Goal: Information Seeking & Learning: Learn about a topic

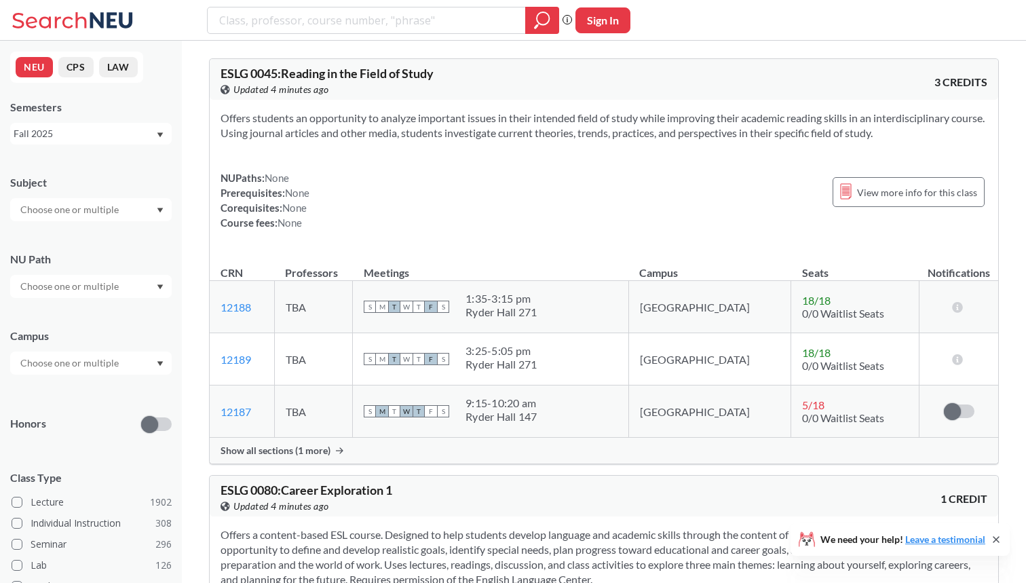
click at [120, 204] on input "text" at bounding box center [71, 210] width 114 height 16
click at [136, 189] on div "Subject" at bounding box center [91, 182] width 162 height 15
click at [133, 294] on div at bounding box center [91, 286] width 162 height 23
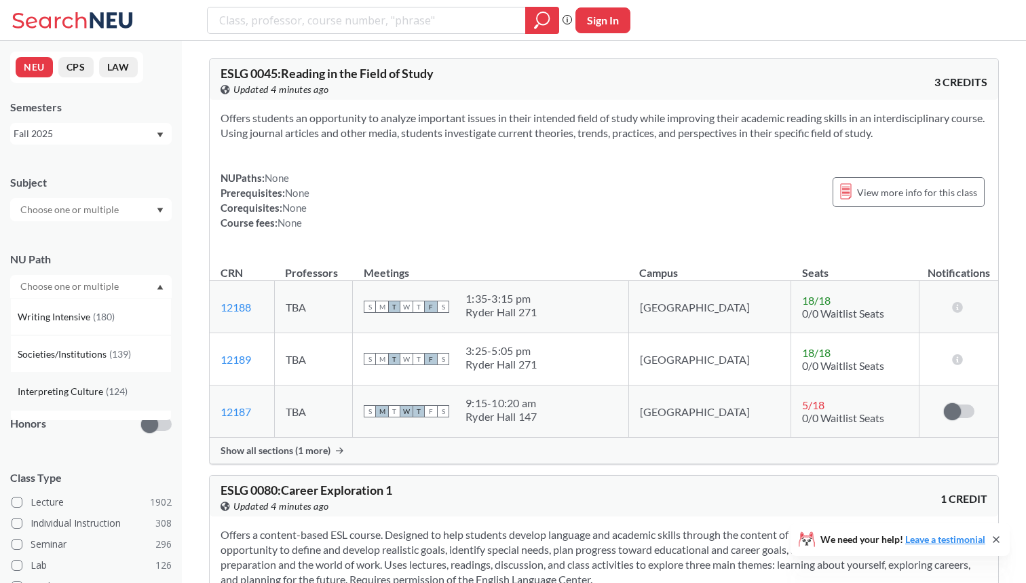
click at [121, 387] on span "( 124 )" at bounding box center [117, 392] width 22 height 12
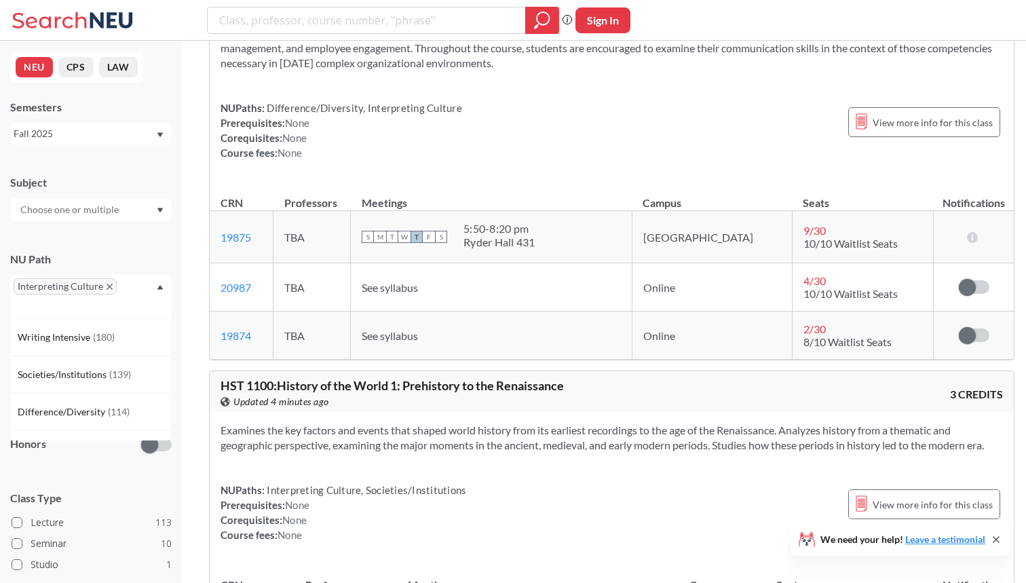
scroll to position [653, 0]
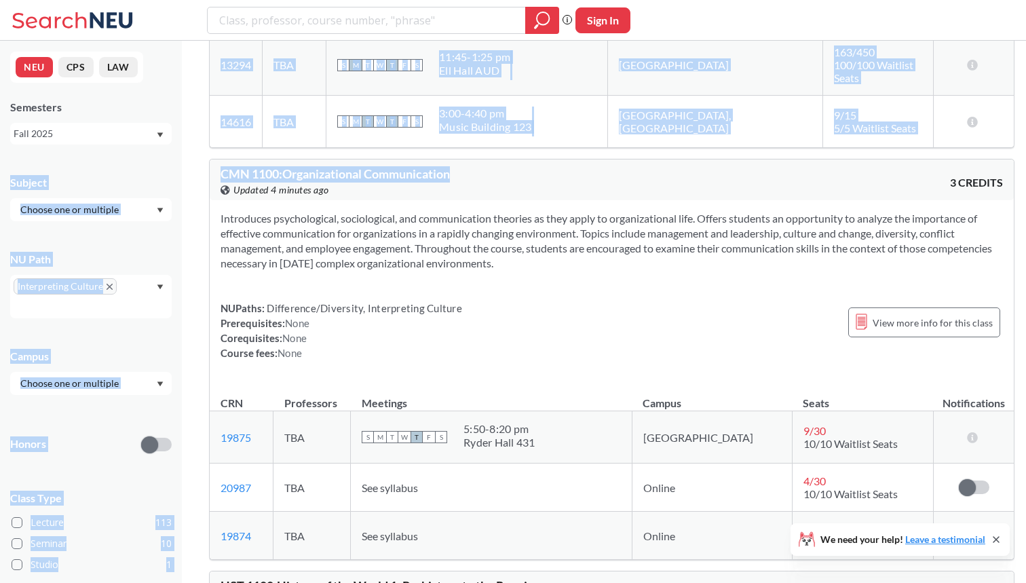
drag, startPoint x: 462, startPoint y: 164, endPoint x: 179, endPoint y: 163, distance: 283.8
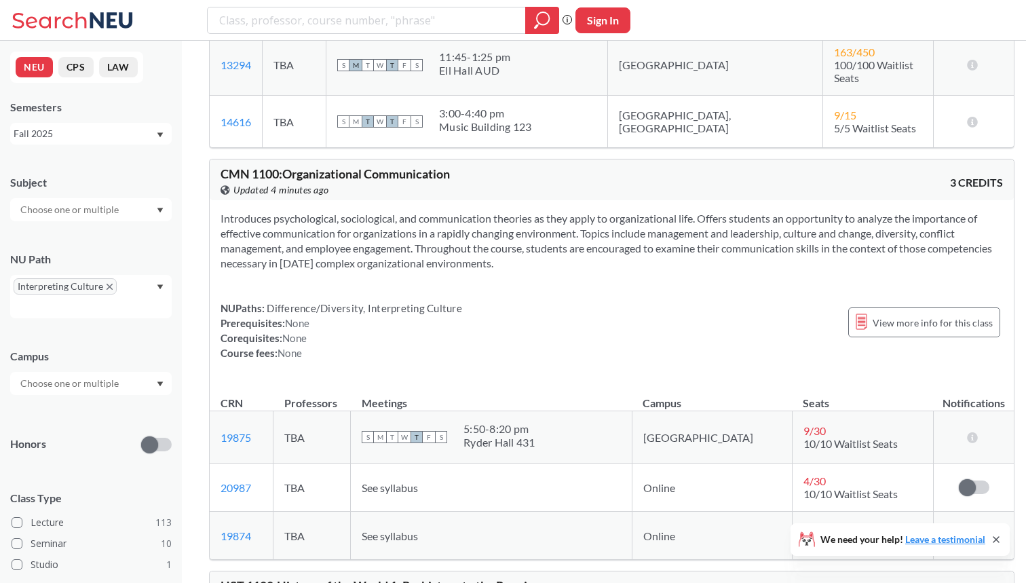
click at [231, 166] on span "CMN 1100 : Organizational Communication" at bounding box center [335, 173] width 229 height 15
drag, startPoint x: 223, startPoint y: 164, endPoint x: 454, endPoint y: 161, distance: 231.5
click at [450, 166] on span "CMN 1100 : Organizational Communication" at bounding box center [335, 173] width 229 height 15
copy span "CMN 1100 : Organizational Communication"
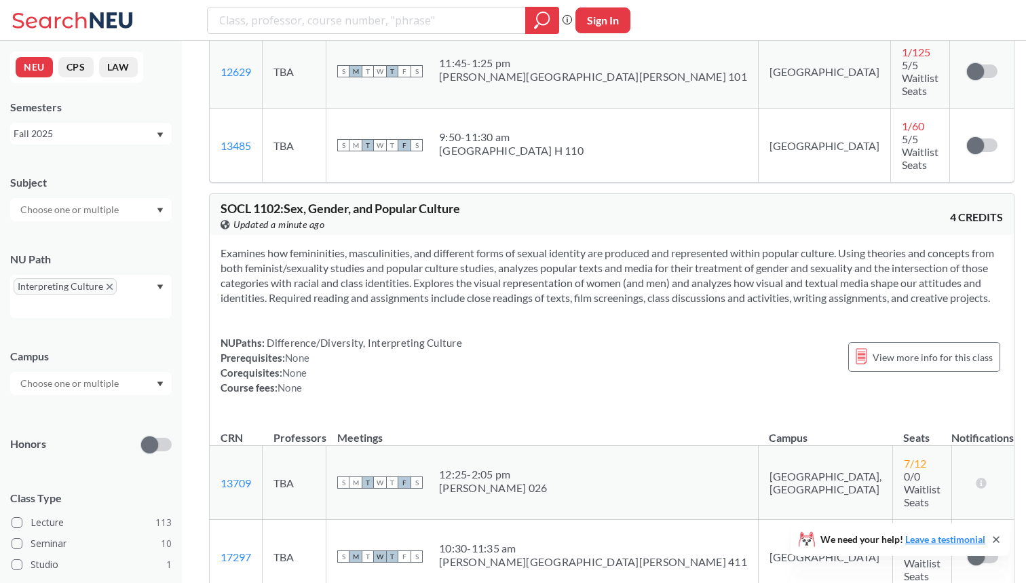
scroll to position [2428, 0]
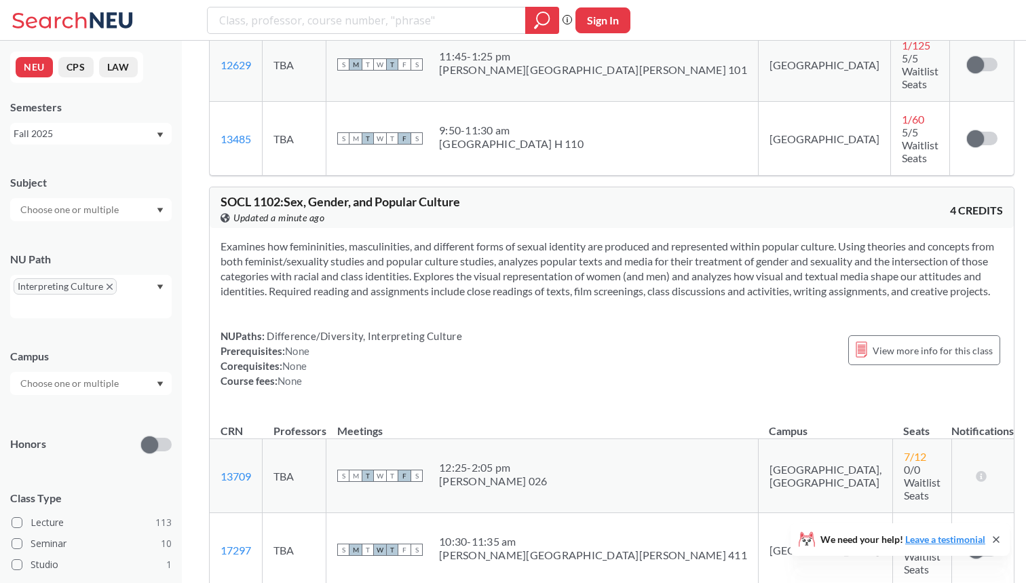
click at [108, 382] on input "text" at bounding box center [71, 383] width 114 height 16
click at [103, 449] on div "Online ( 12 )" at bounding box center [94, 451] width 153 height 15
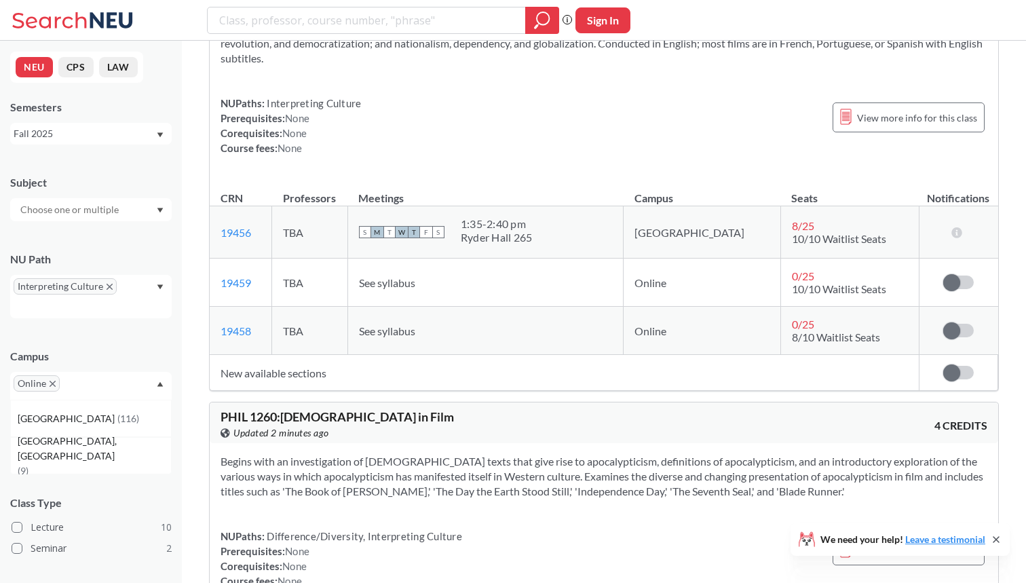
scroll to position [1479, 0]
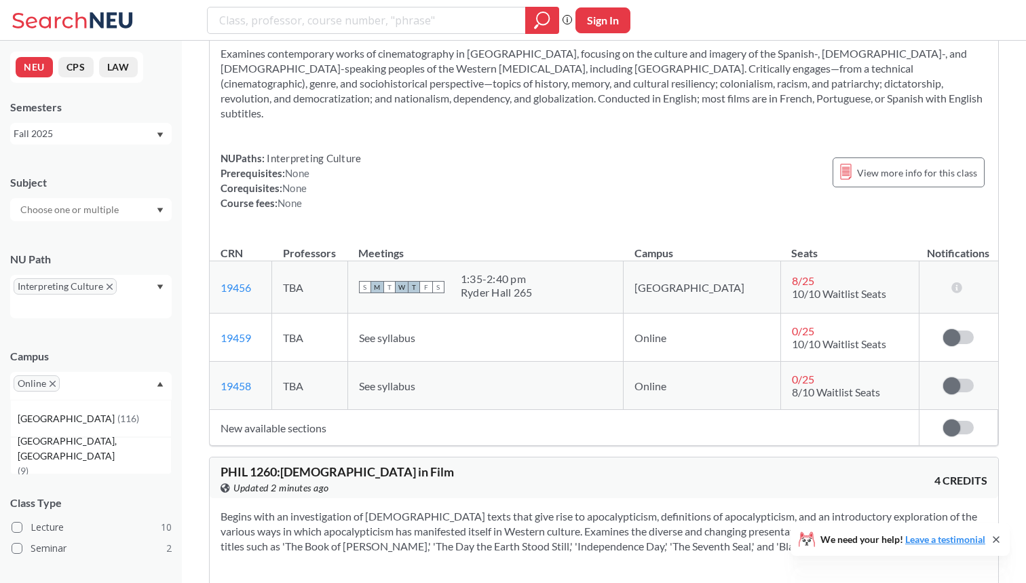
click at [107, 286] on icon "X to remove pill" at bounding box center [110, 287] width 6 height 6
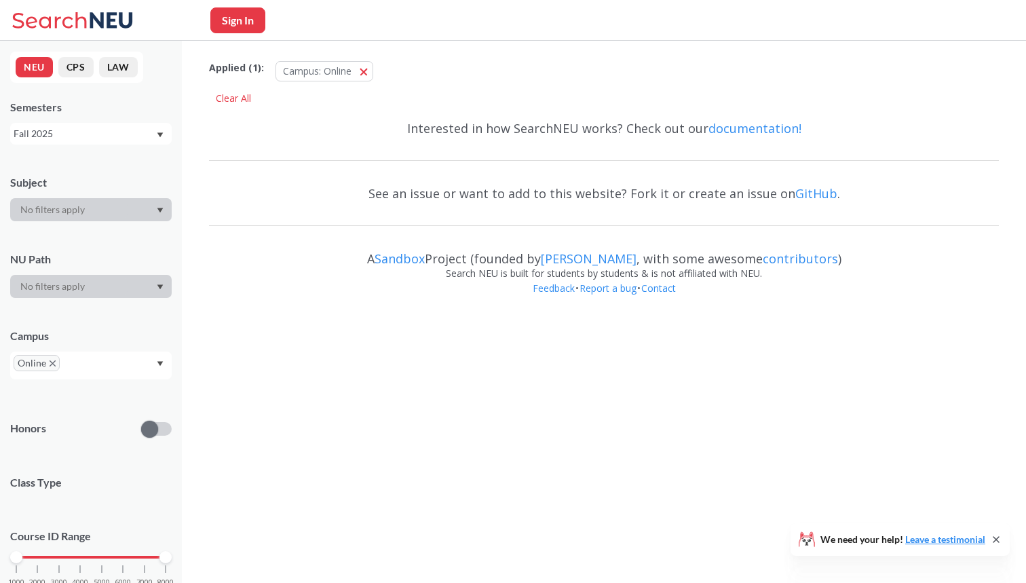
click at [166, 282] on div at bounding box center [91, 286] width 162 height 23
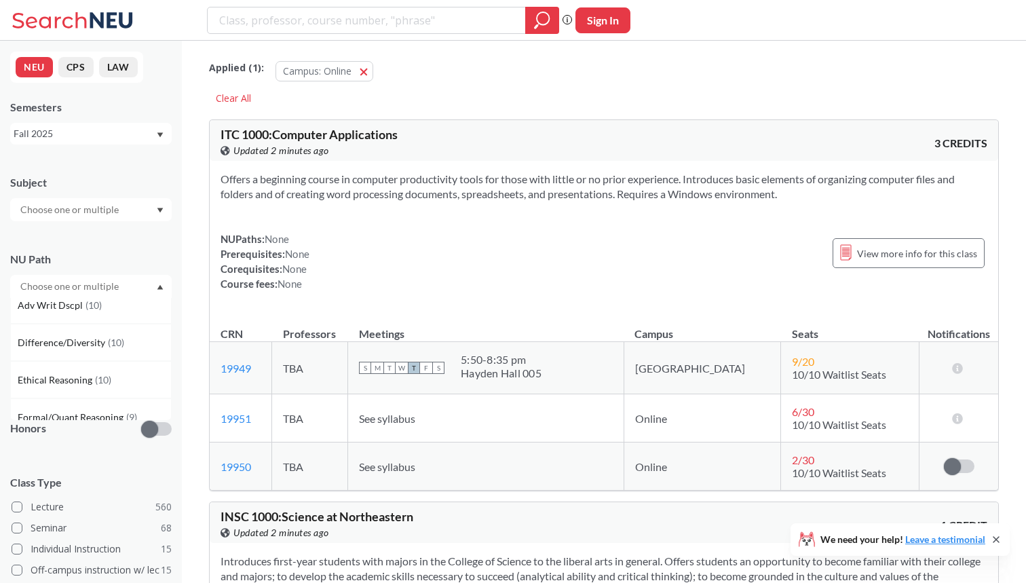
scroll to position [274, 0]
click at [96, 347] on span "Difference/Diversity" at bounding box center [63, 342] width 90 height 15
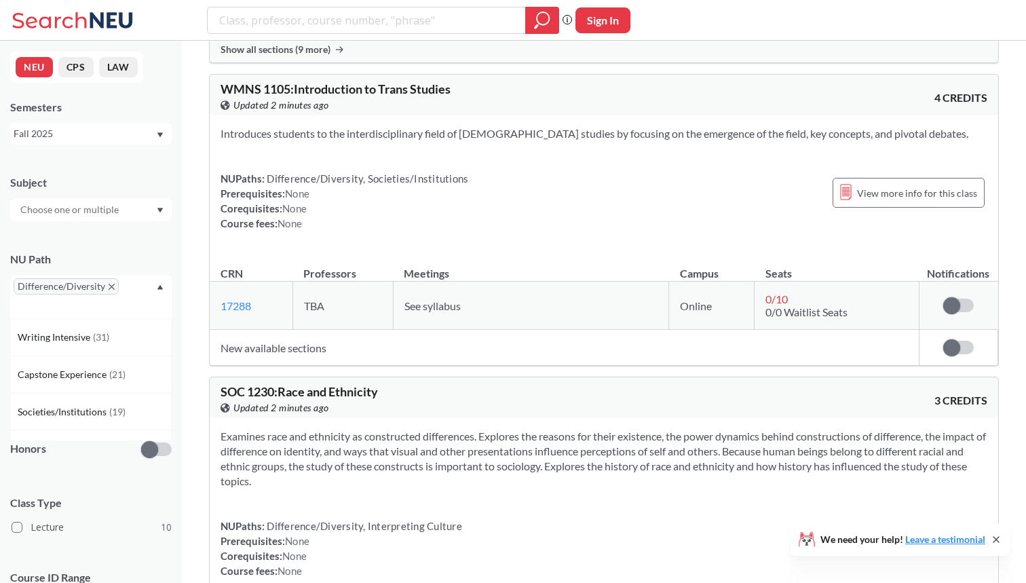
scroll to position [967, 0]
click at [154, 280] on div "Difference/Diversity" at bounding box center [91, 296] width 162 height 43
click at [135, 387] on div "Online" at bounding box center [91, 386] width 162 height 28
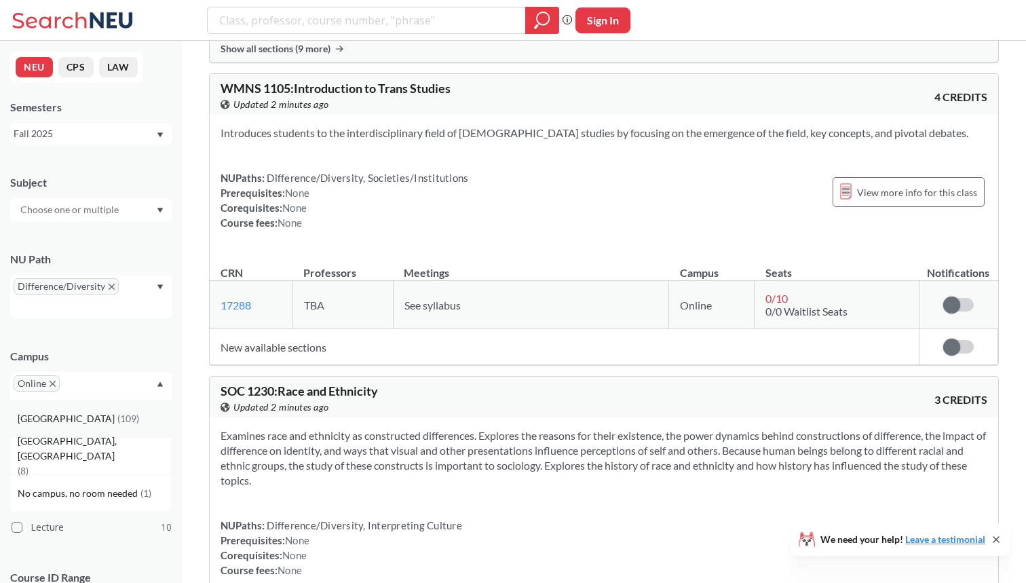
click at [106, 413] on div "Boston ( 109 )" at bounding box center [94, 418] width 153 height 15
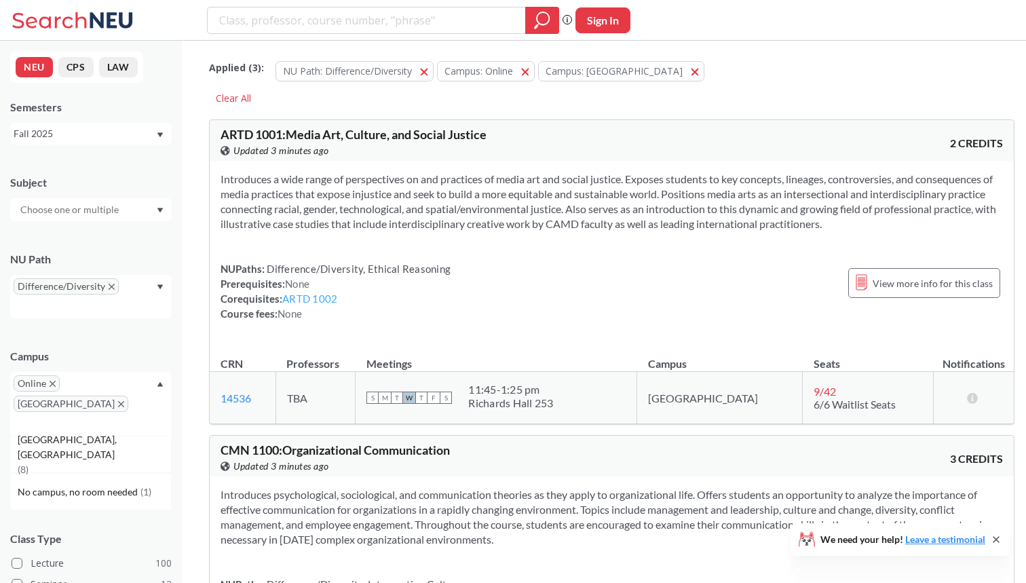
click at [328, 305] on link "ARTD 1002" at bounding box center [309, 299] width 55 height 12
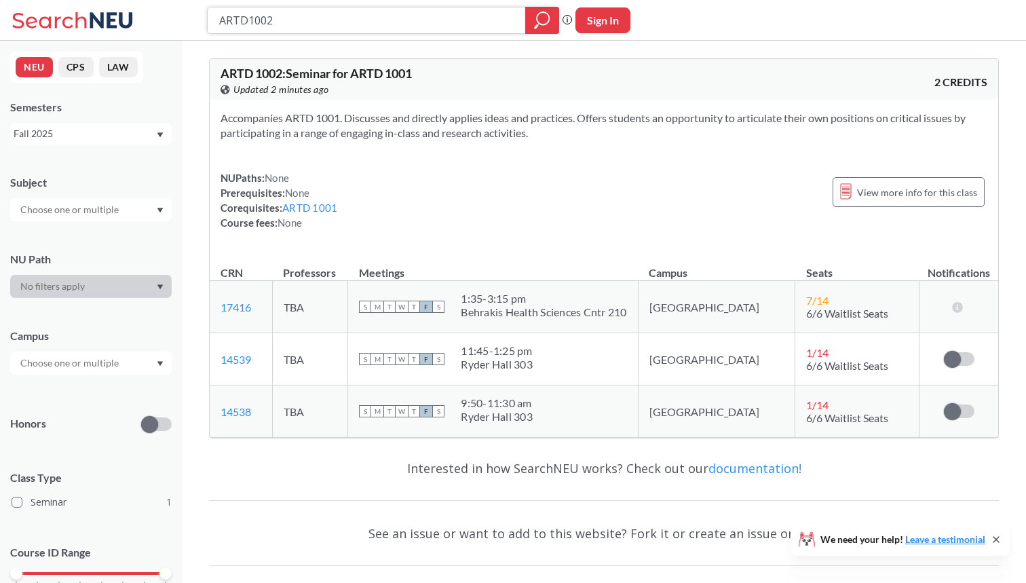
drag, startPoint x: 378, startPoint y: 21, endPoint x: 132, endPoint y: 21, distance: 245.7
click at [132, 21] on div "ARTD1002 Phrase search guarantees the exact search appears in the results. Ex. …" at bounding box center [513, 20] width 1026 height 41
type input "eece 2210"
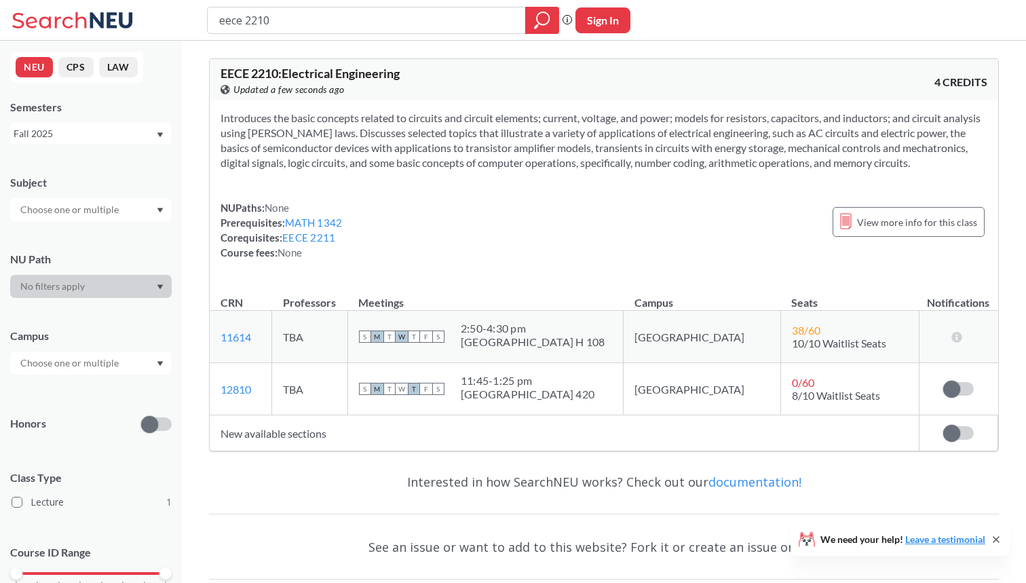
click at [147, 211] on div at bounding box center [91, 209] width 162 height 23
click at [148, 211] on div at bounding box center [91, 209] width 162 height 23
drag, startPoint x: 452, startPoint y: 18, endPoint x: 122, endPoint y: 16, distance: 329.9
click at [122, 17] on div "eece 2210 Phrase search guarantees the exact search appears in the results. Ex.…" at bounding box center [513, 20] width 1026 height 41
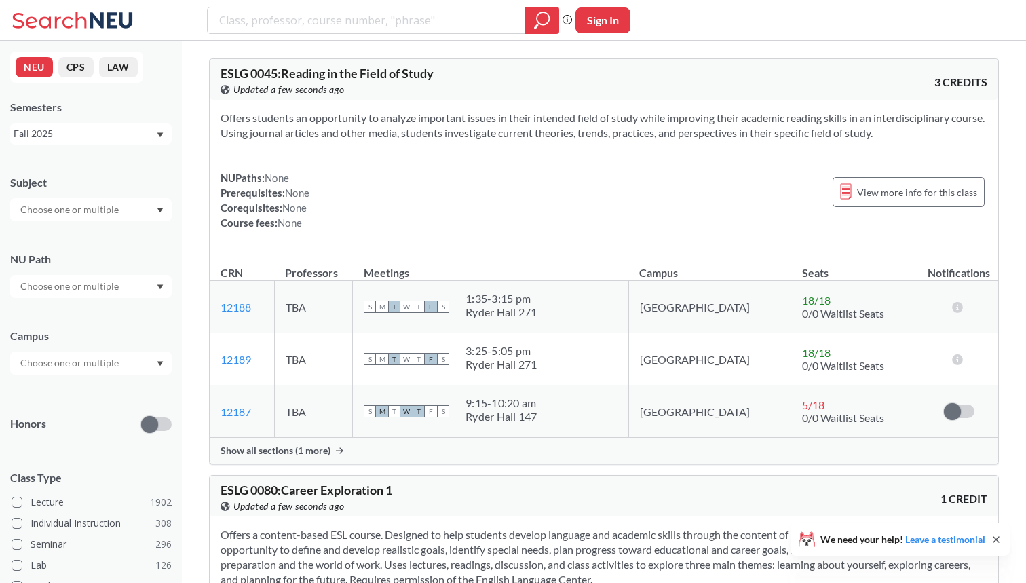
click at [138, 282] on div at bounding box center [91, 286] width 162 height 23
click at [113, 362] on div "Difference/Diversity ( 114 )" at bounding box center [94, 356] width 153 height 15
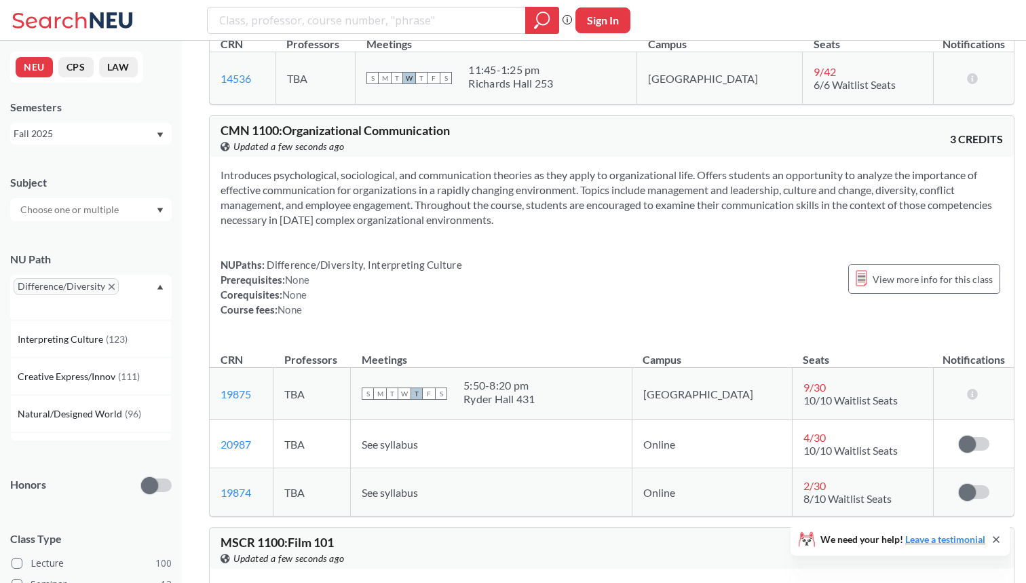
scroll to position [335, 0]
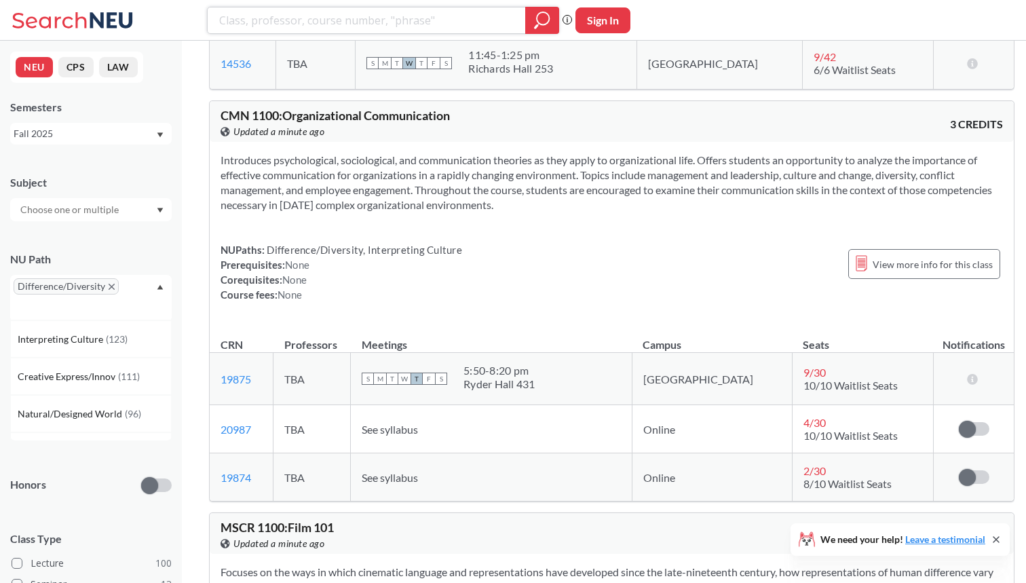
click at [434, 23] on input "search" at bounding box center [367, 20] width 298 height 23
paste input "Lisoski, Edward"
type input "Lisoski, Edward"
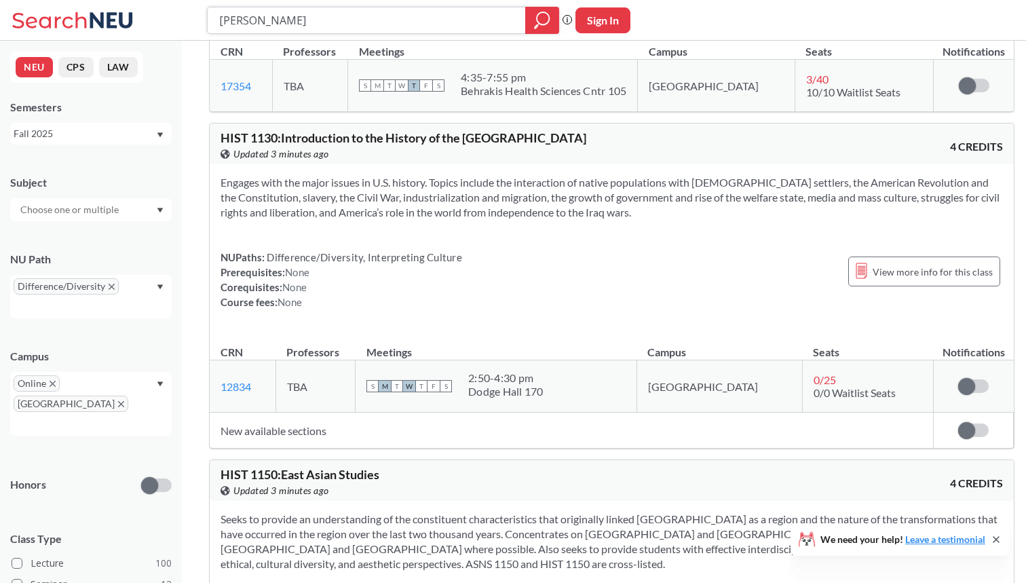
scroll to position [6901, 0]
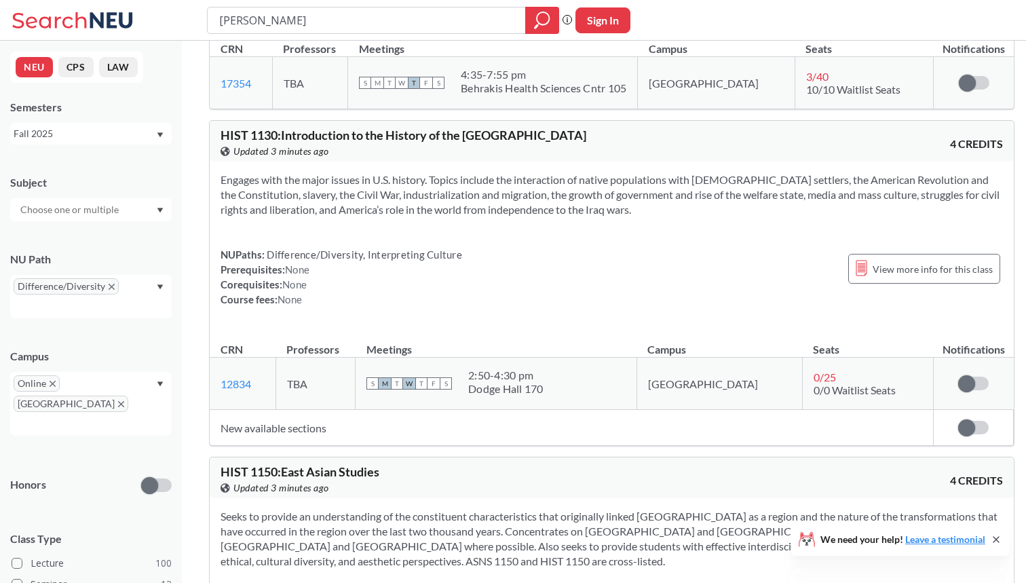
click at [118, 401] on icon "X to remove pill" at bounding box center [121, 404] width 6 height 6
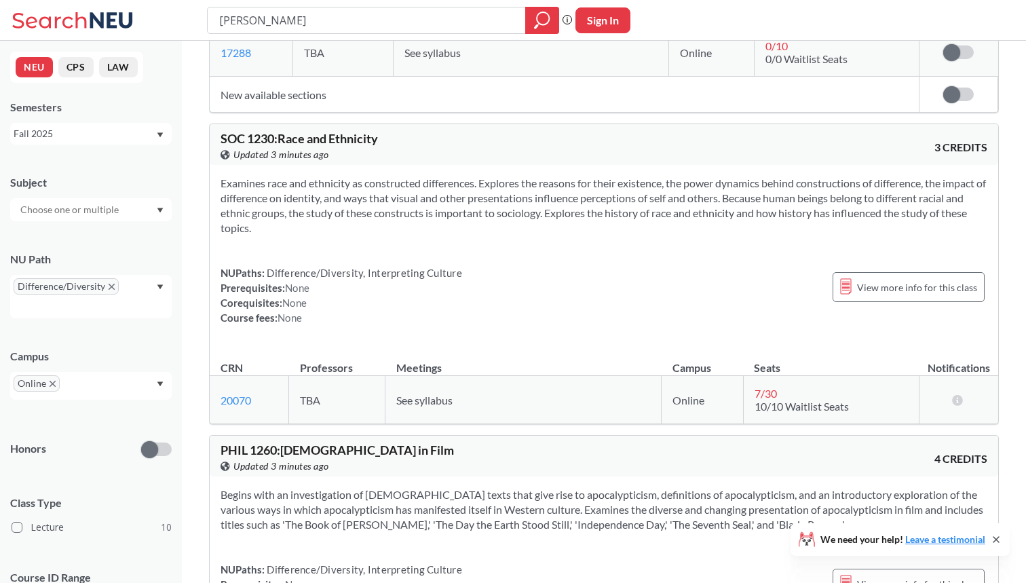
scroll to position [1227, 0]
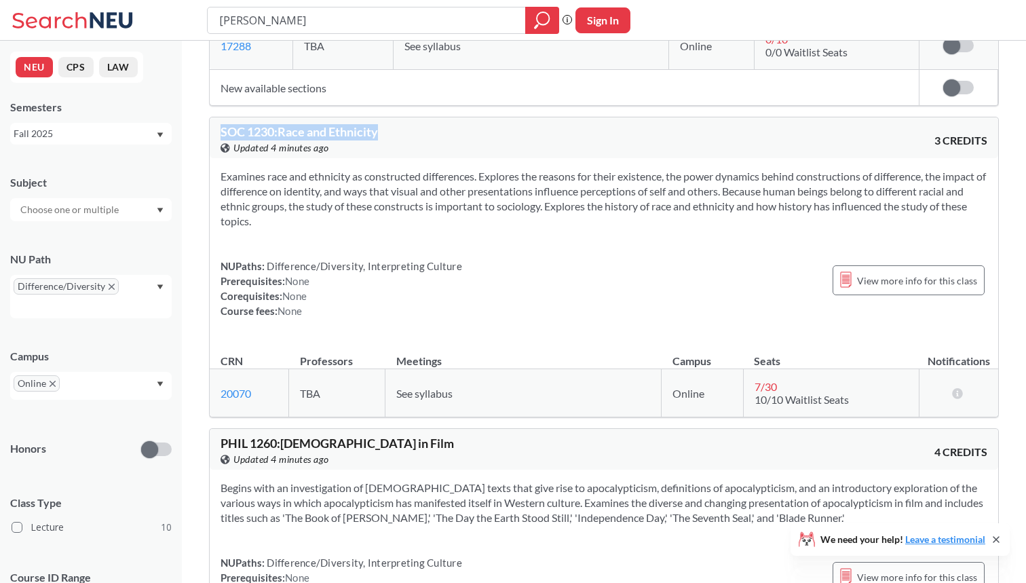
drag, startPoint x: 365, startPoint y: 107, endPoint x: 214, endPoint y: 106, distance: 151.4
click at [214, 117] on div "SOC 1230 : Race and Ethnicity View this course on Banner. Updated 4 minutes ago…" at bounding box center [604, 137] width 789 height 41
copy span "SOC 1230 : Race and Ethnicity"
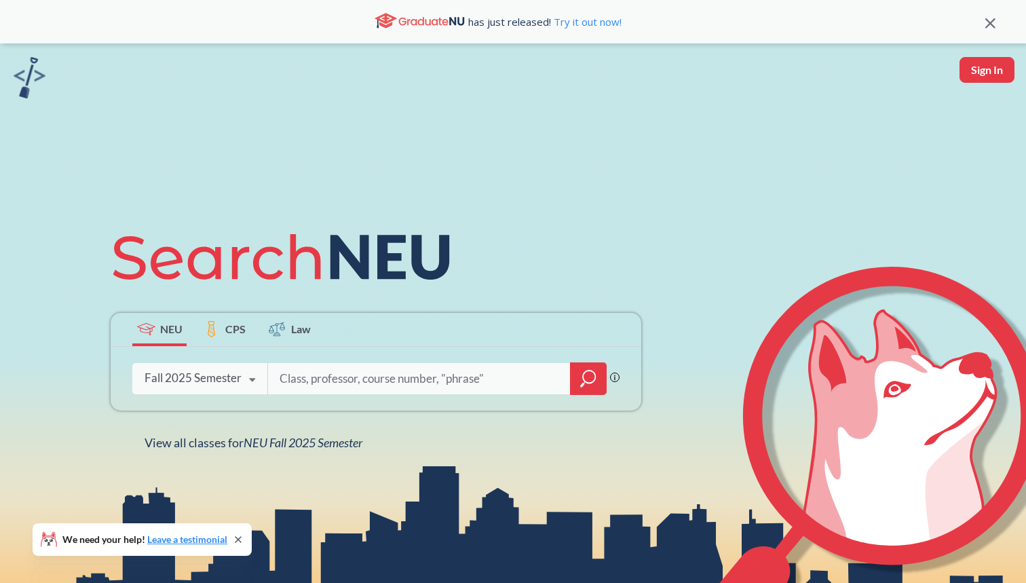
click at [297, 381] on input "search" at bounding box center [419, 379] width 282 height 29
type input "[PERSON_NAME]"
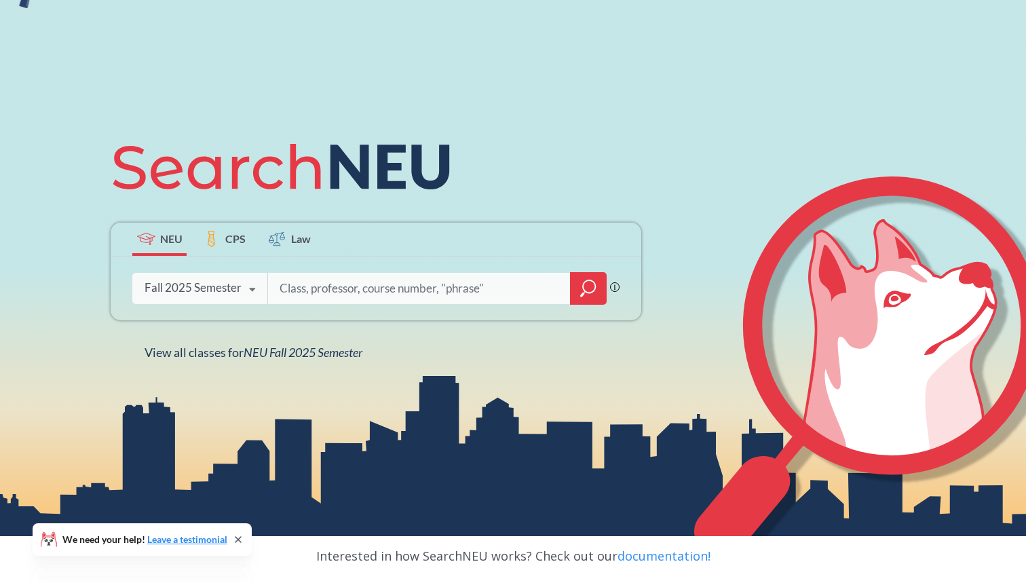
scroll to position [97, 0]
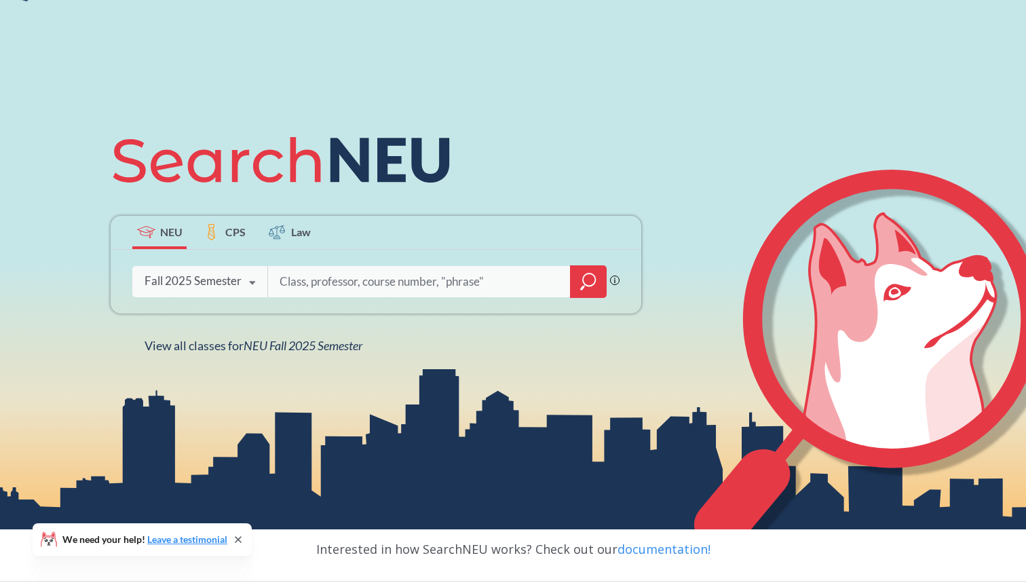
click at [289, 283] on input "search" at bounding box center [419, 281] width 282 height 29
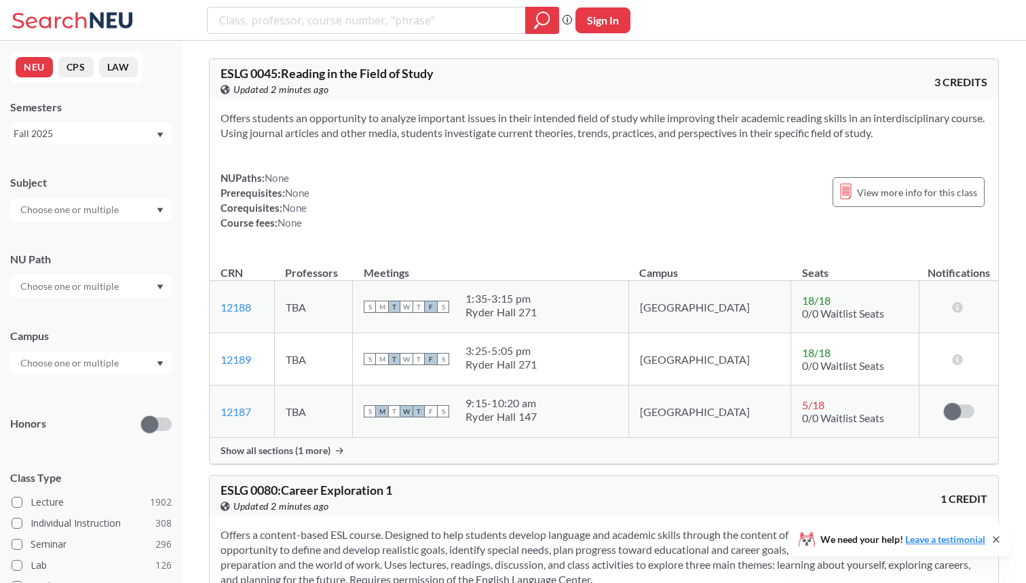
click at [94, 293] on input "text" at bounding box center [71, 286] width 114 height 16
click at [94, 363] on span "Difference/Diversity" at bounding box center [63, 356] width 90 height 15
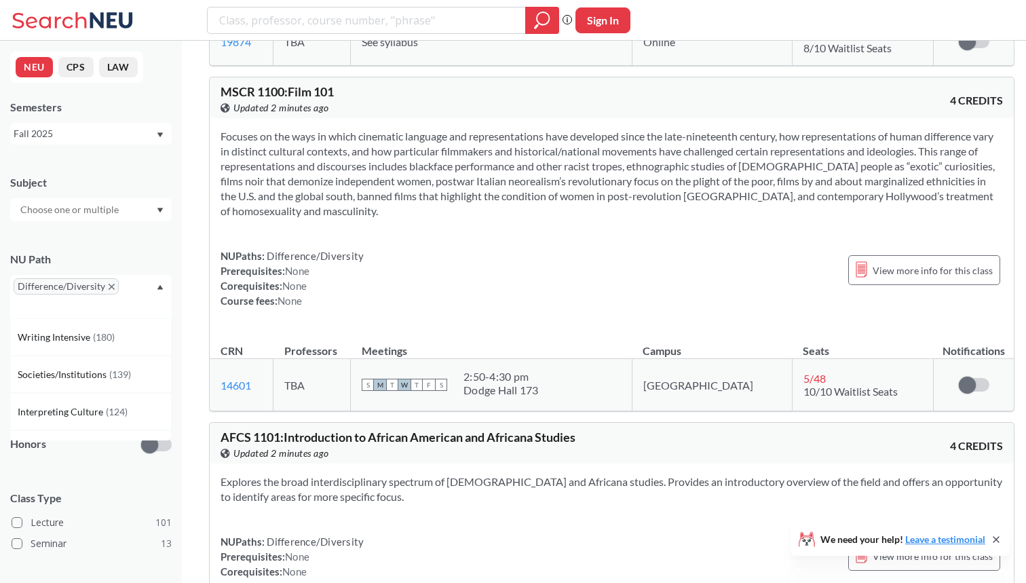
scroll to position [768, 0]
type input "musc 1105"
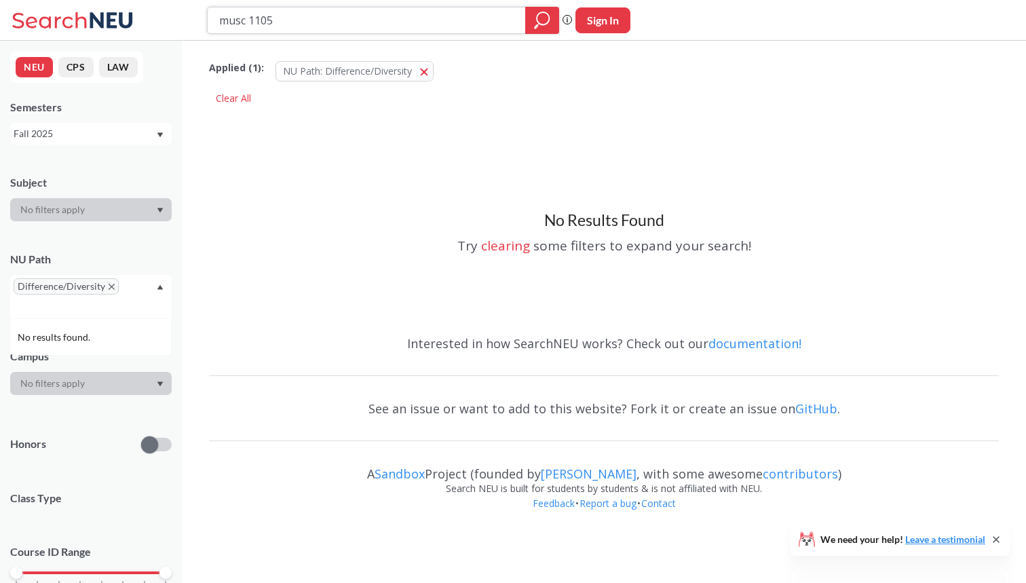
click at [549, 16] on icon "magnifying glass" at bounding box center [543, 18] width 12 height 12
drag, startPoint x: 387, startPoint y: 25, endPoint x: 209, endPoint y: 10, distance: 178.5
click at [209, 10] on div "musc 1105" at bounding box center [383, 20] width 352 height 27
type input "me"
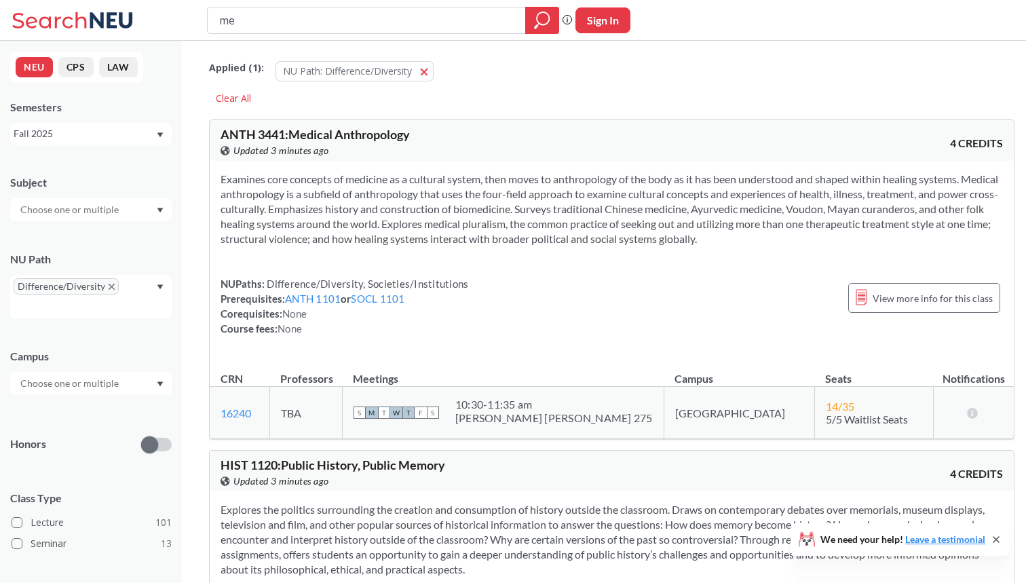
click at [111, 285] on icon "X to remove pill" at bounding box center [112, 287] width 6 height 6
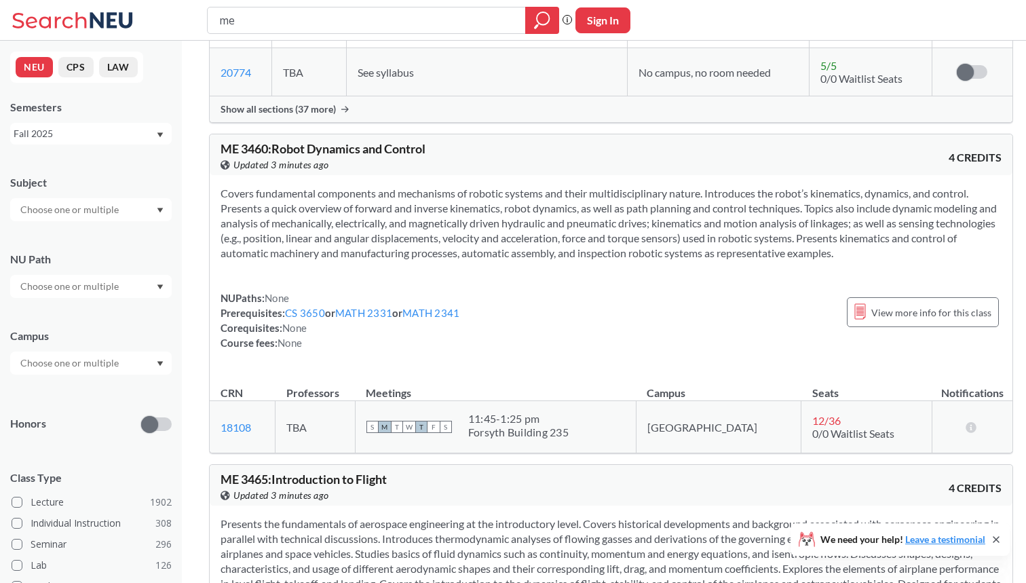
scroll to position [10733, 0]
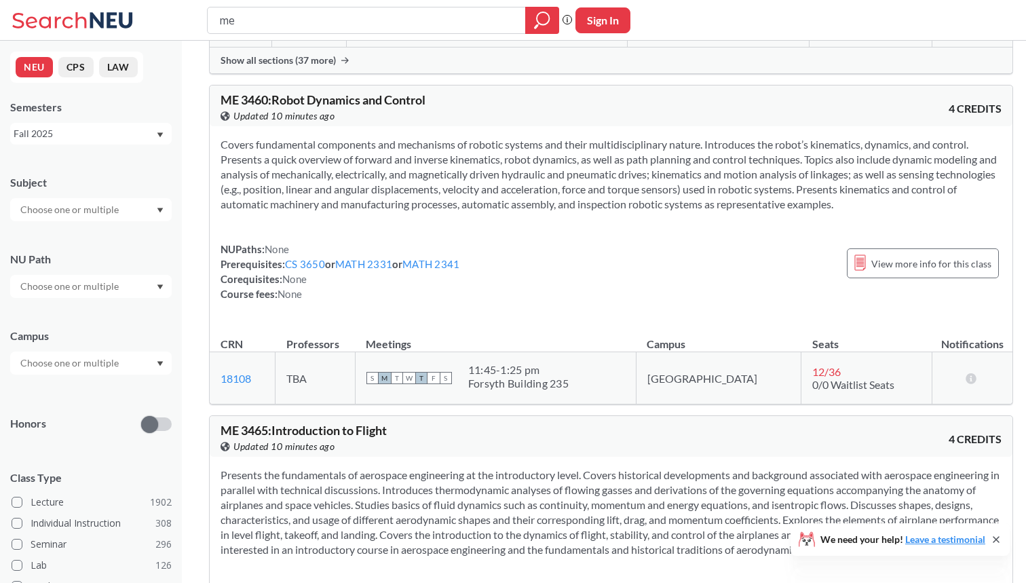
click at [109, 138] on div "Fall 2025" at bounding box center [85, 133] width 142 height 15
click at [98, 283] on input "text" at bounding box center [71, 286] width 114 height 16
click at [98, 379] on div "Interpreting Culture ( 124 )" at bounding box center [91, 391] width 162 height 37
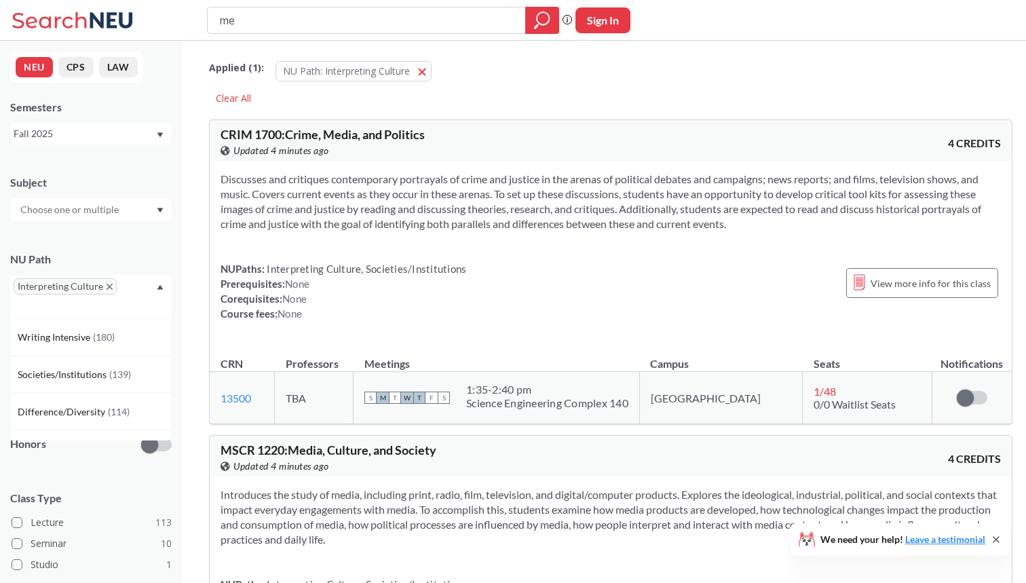
type input "m"
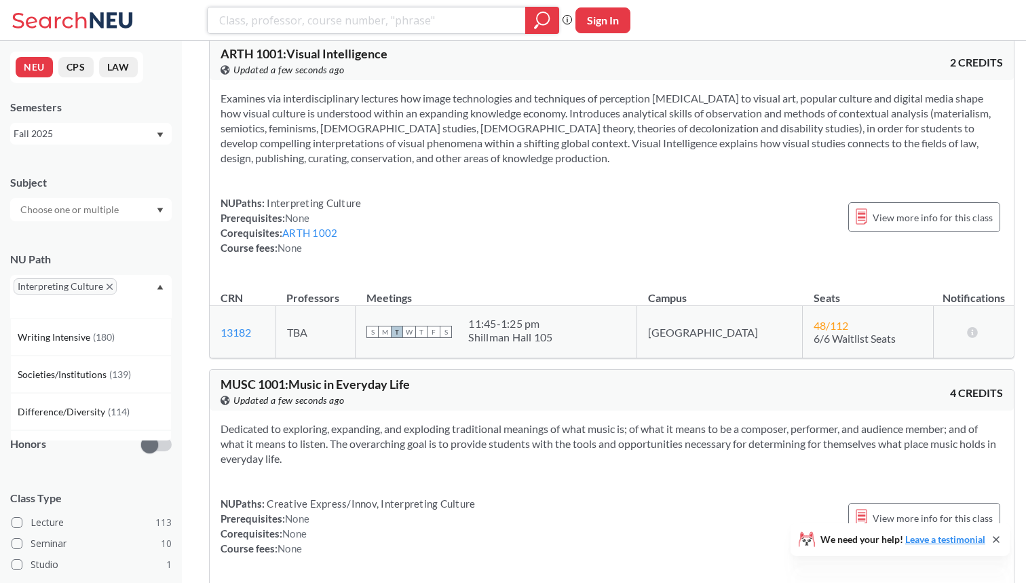
scroll to position [73, 0]
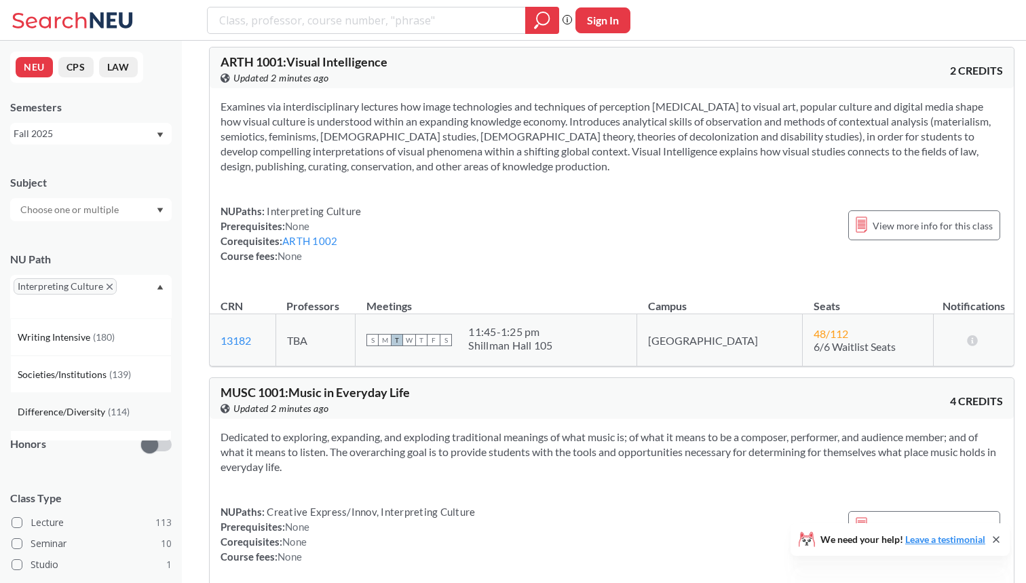
click at [126, 406] on span "( 114 )" at bounding box center [119, 412] width 22 height 12
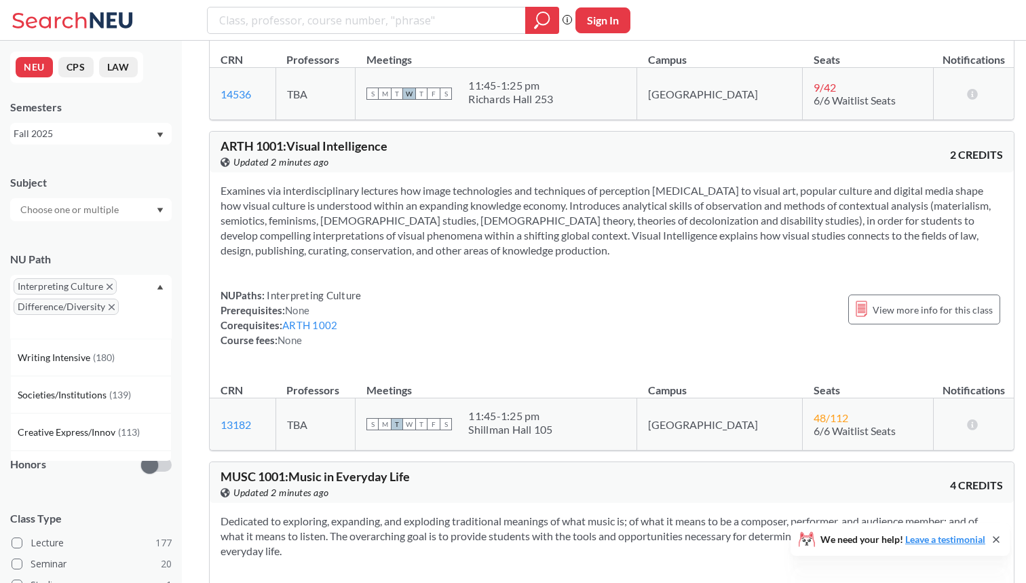
scroll to position [312, 0]
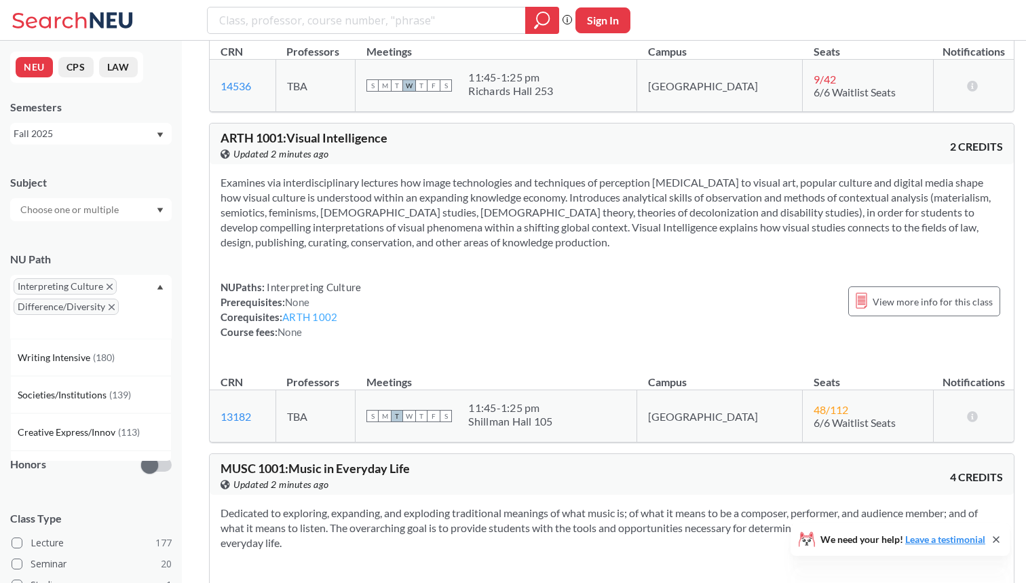
click at [303, 323] on link "ARTH 1002" at bounding box center [309, 317] width 55 height 12
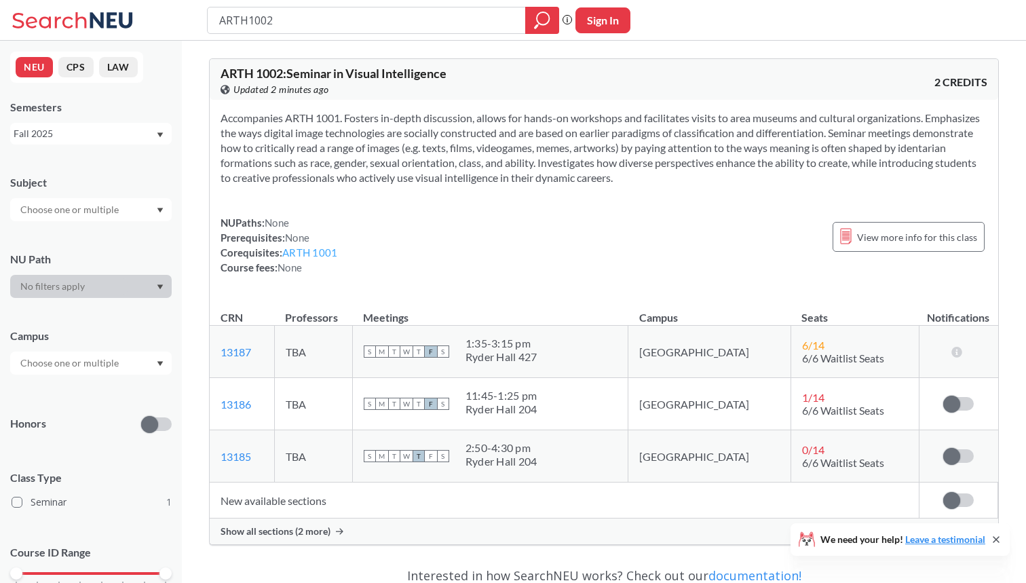
click at [315, 253] on link "ARTH 1001" at bounding box center [309, 252] width 55 height 12
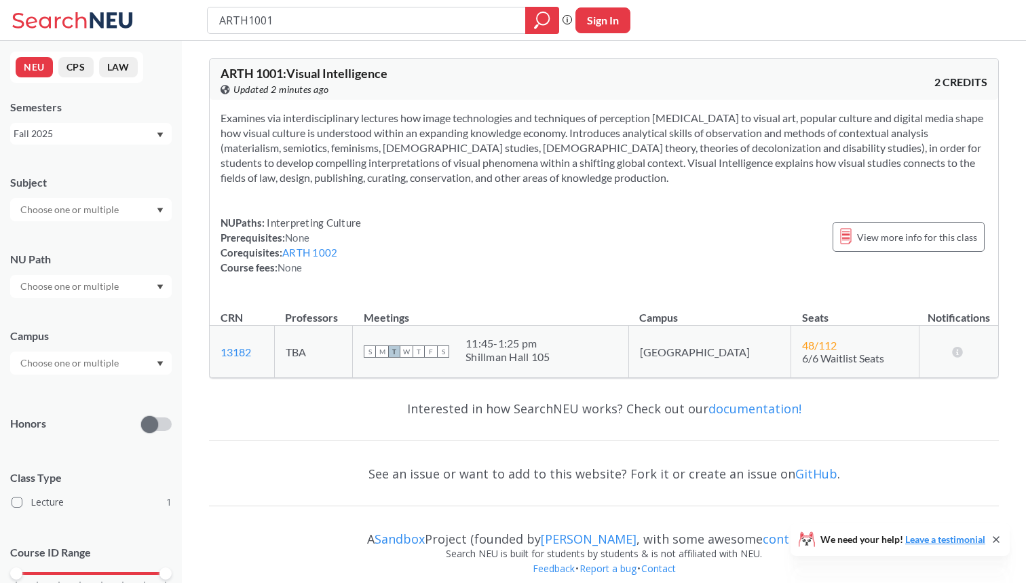
click at [118, 286] on input "text" at bounding box center [71, 286] width 114 height 16
drag, startPoint x: 498, startPoint y: 24, endPoint x: 162, endPoint y: 24, distance: 336.0
click at [162, 24] on div "ARTH1001 Phrase search guarantees the exact search appears in the results. Ex. …" at bounding box center [513, 20] width 1026 height 41
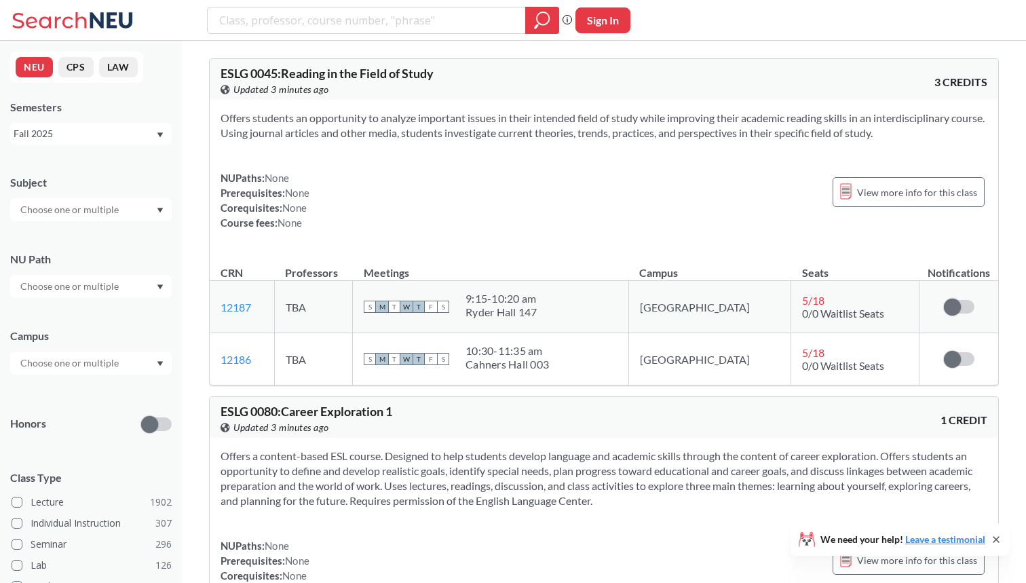
click at [121, 284] on input "text" at bounding box center [71, 286] width 114 height 16
click at [98, 357] on span "Integration Experience" at bounding box center [67, 353] width 98 height 15
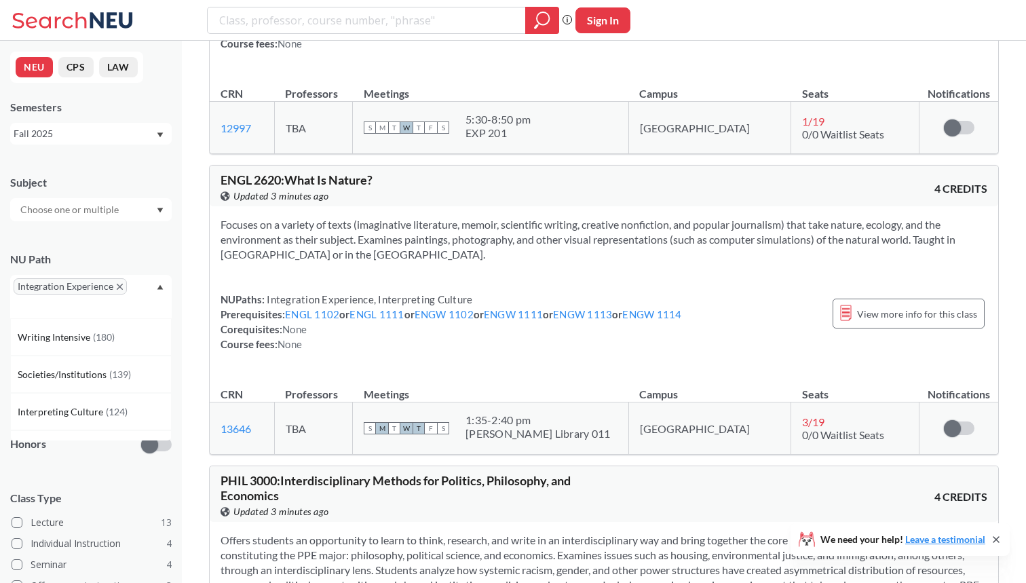
scroll to position [1730, 0]
click at [119, 285] on icon "X to remove pill" at bounding box center [120, 287] width 6 height 6
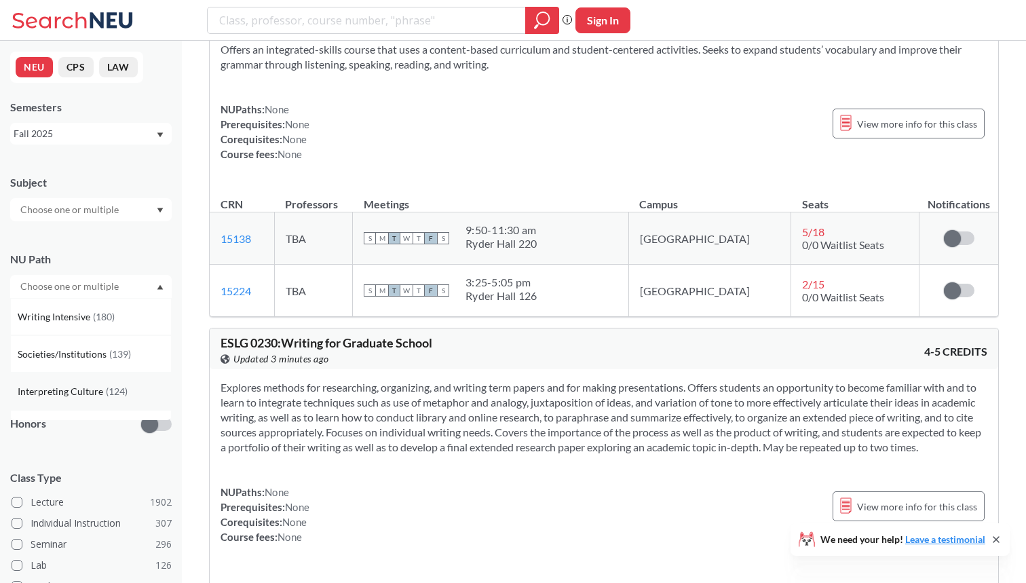
click at [82, 385] on span "Interpreting Culture" at bounding box center [62, 391] width 88 height 15
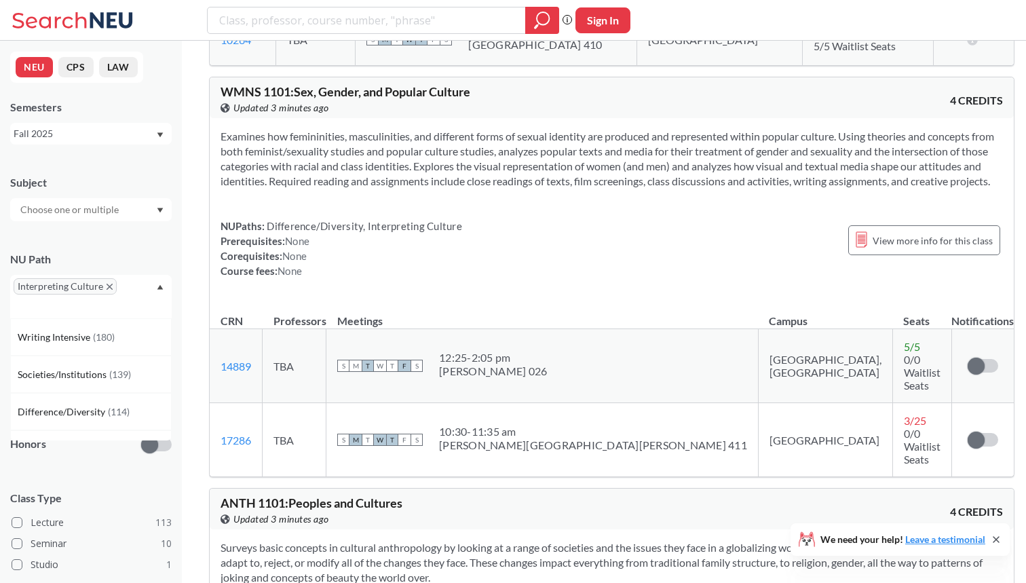
click at [167, 280] on div "Interpreting Culture" at bounding box center [91, 296] width 162 height 43
click at [147, 381] on div at bounding box center [91, 383] width 162 height 23
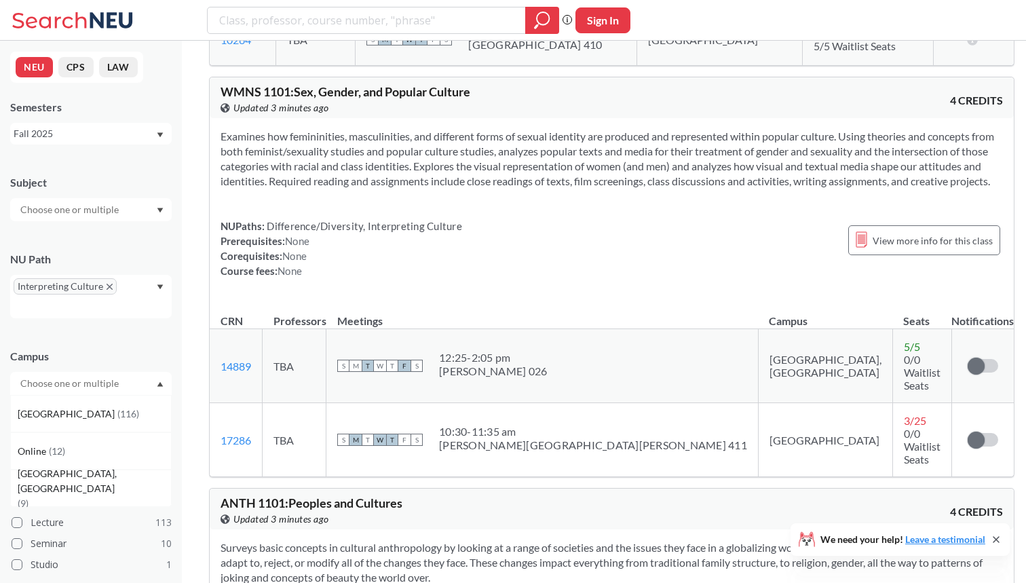
click at [155, 380] on div at bounding box center [91, 383] width 162 height 23
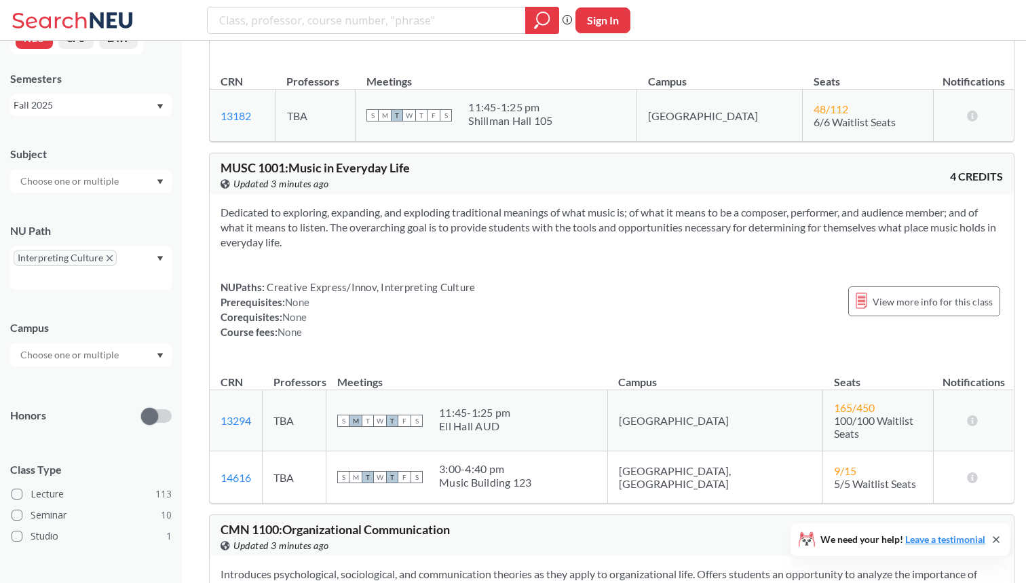
scroll to position [307, 0]
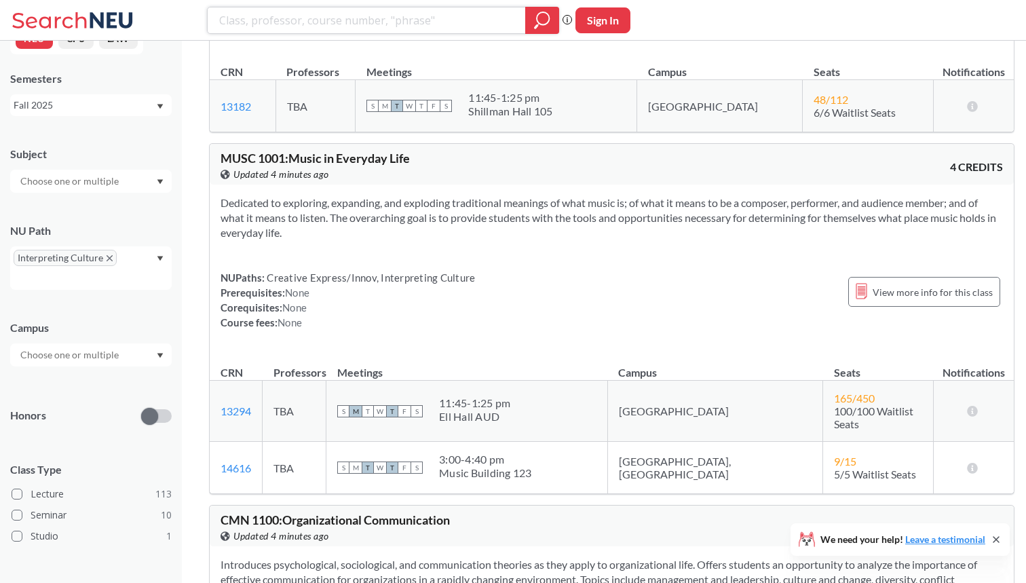
click at [385, 26] on input "search" at bounding box center [367, 20] width 298 height 23
type input "ie"
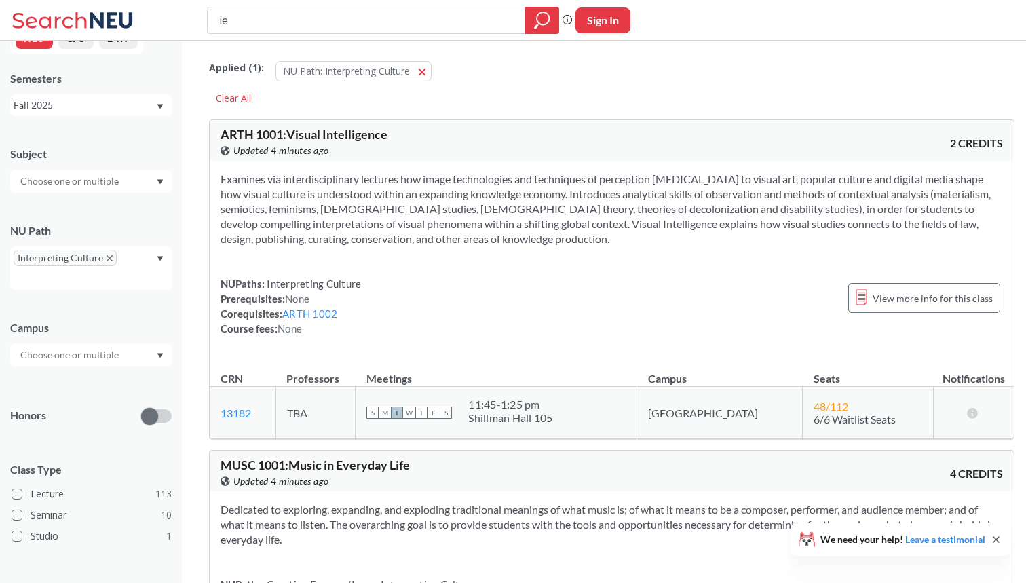
drag, startPoint x: 272, startPoint y: 22, endPoint x: 184, endPoint y: 22, distance: 87.6
click at [184, 22] on div "ie Phrase search guarantees the exact search appears in the results. Ex. If you…" at bounding box center [513, 20] width 1026 height 41
type input "IE"
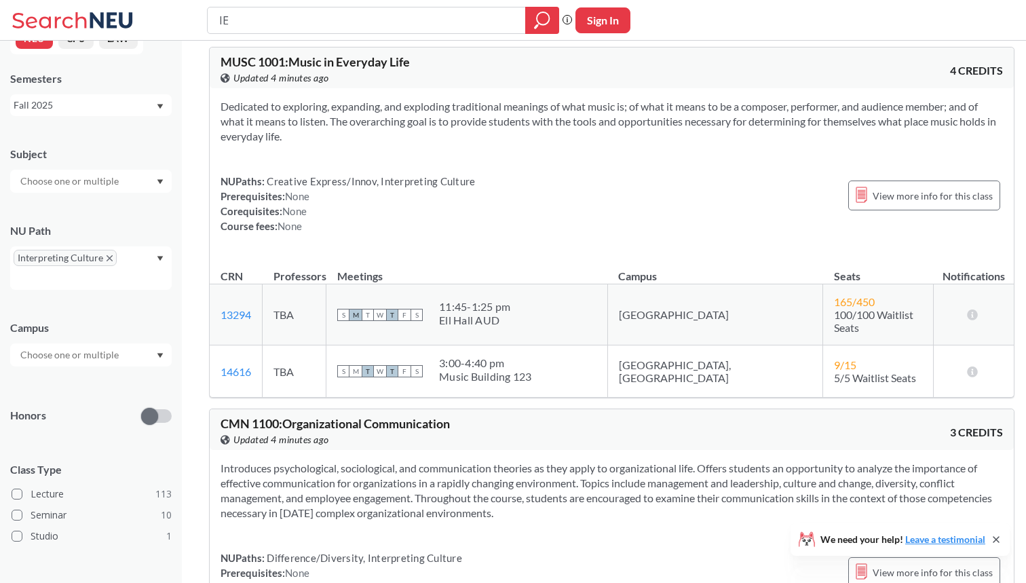
scroll to position [404, 0]
type input "IE3412"
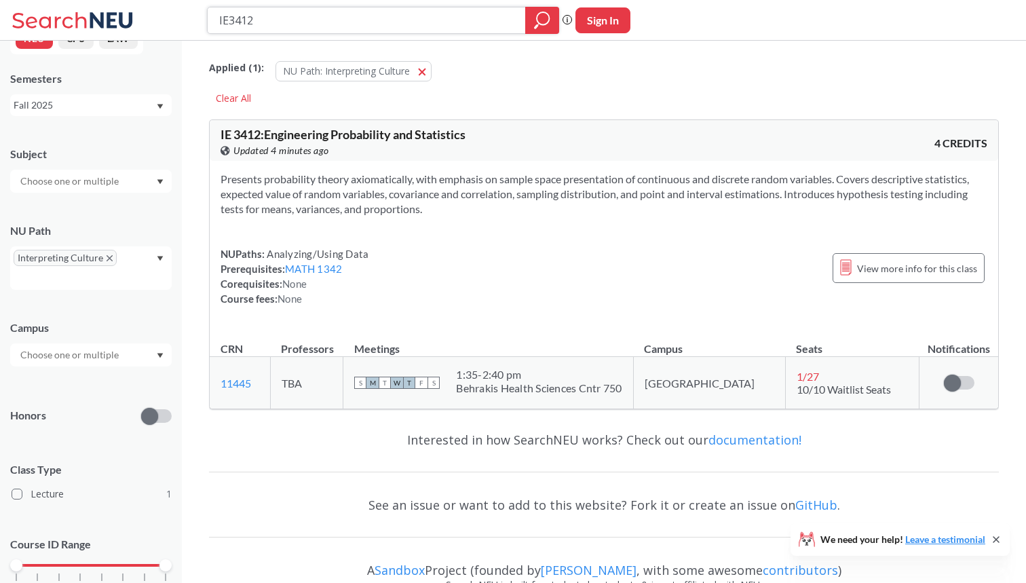
drag, startPoint x: 362, startPoint y: 22, endPoint x: 202, endPoint y: 22, distance: 160.9
click at [202, 22] on div "IE3412 Phrase search guarantees the exact search appears in the results. Ex. If…" at bounding box center [513, 20] width 1026 height 41
click at [373, 25] on input "IE3412" at bounding box center [367, 20] width 298 height 23
drag, startPoint x: 373, startPoint y: 25, endPoint x: 134, endPoint y: 25, distance: 238.3
click at [134, 25] on div "IE3412 Phrase search guarantees the exact search appears in the results. Ex. If…" at bounding box center [513, 20] width 1026 height 41
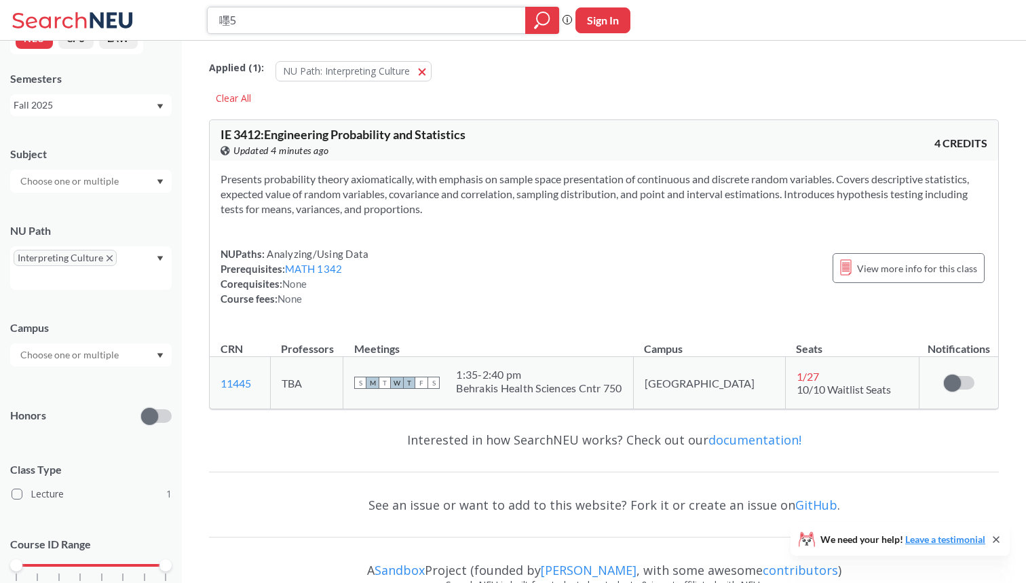
type input "嚜"
type input "me4550"
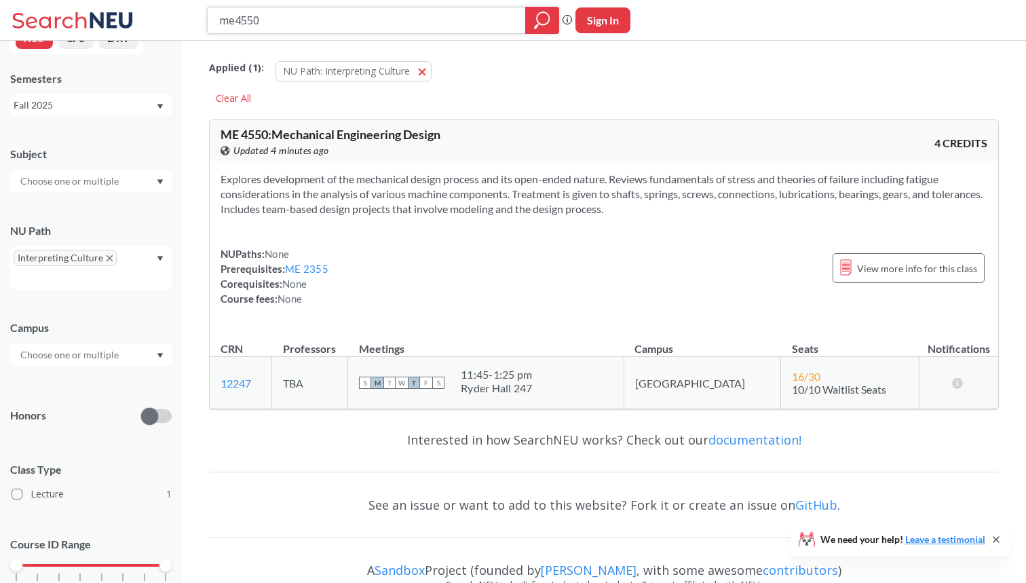
click at [278, 22] on input "me4550" at bounding box center [367, 20] width 298 height 23
type input "me4508"
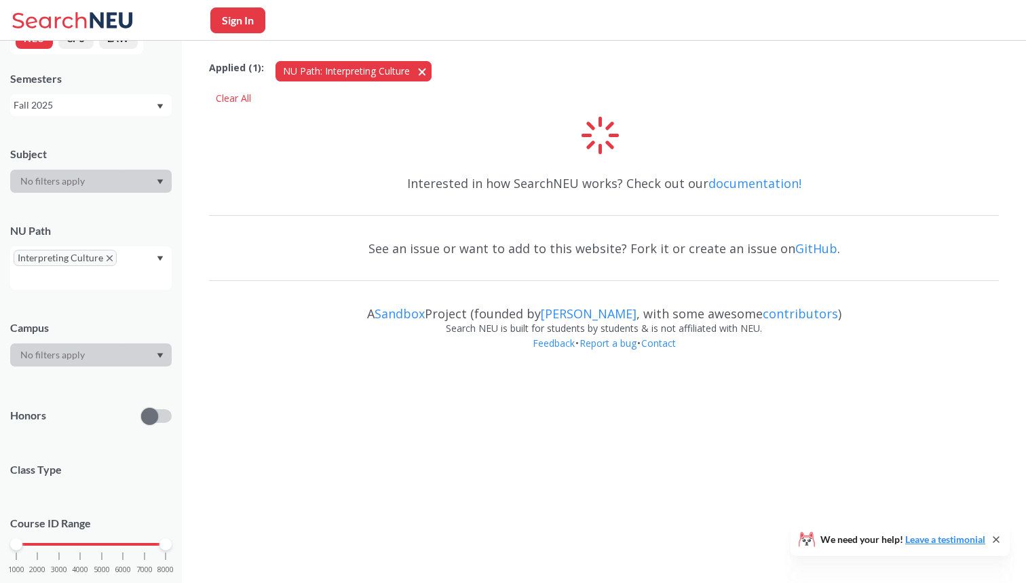
click at [427, 68] on span "button" at bounding box center [427, 70] width 0 height 13
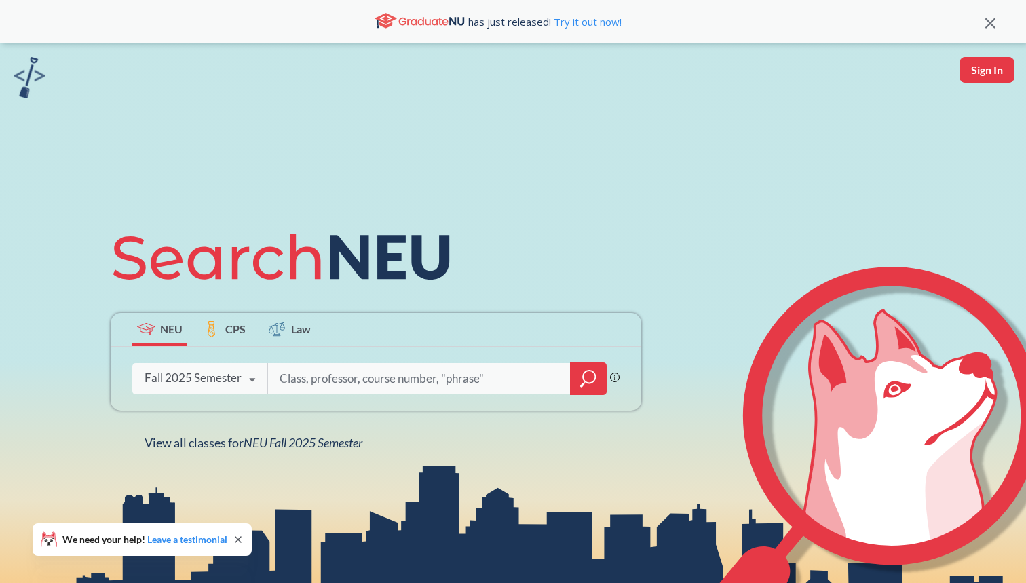
click at [324, 381] on input "search" at bounding box center [419, 379] width 282 height 29
type input "e m g t"
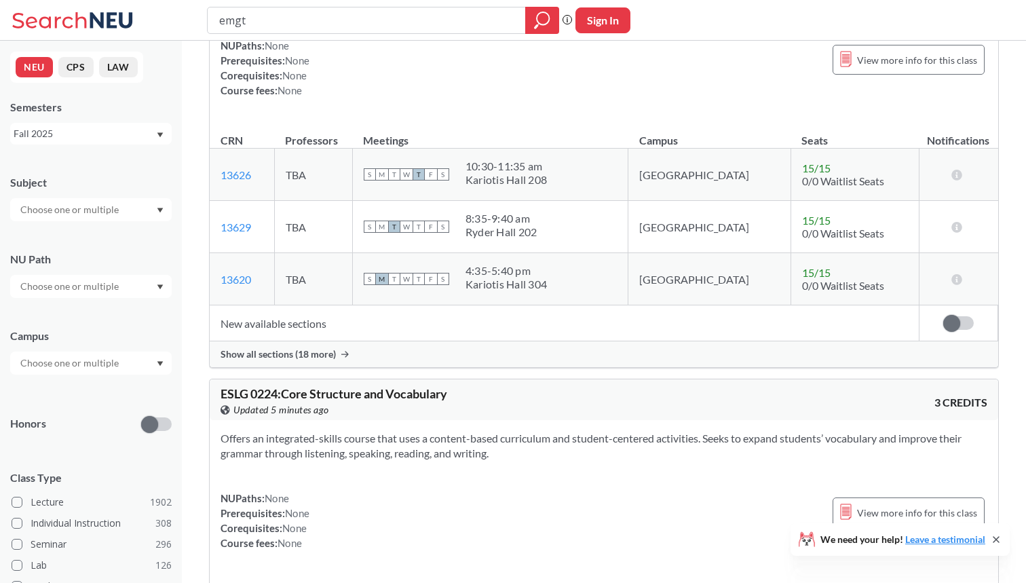
scroll to position [4938, 0]
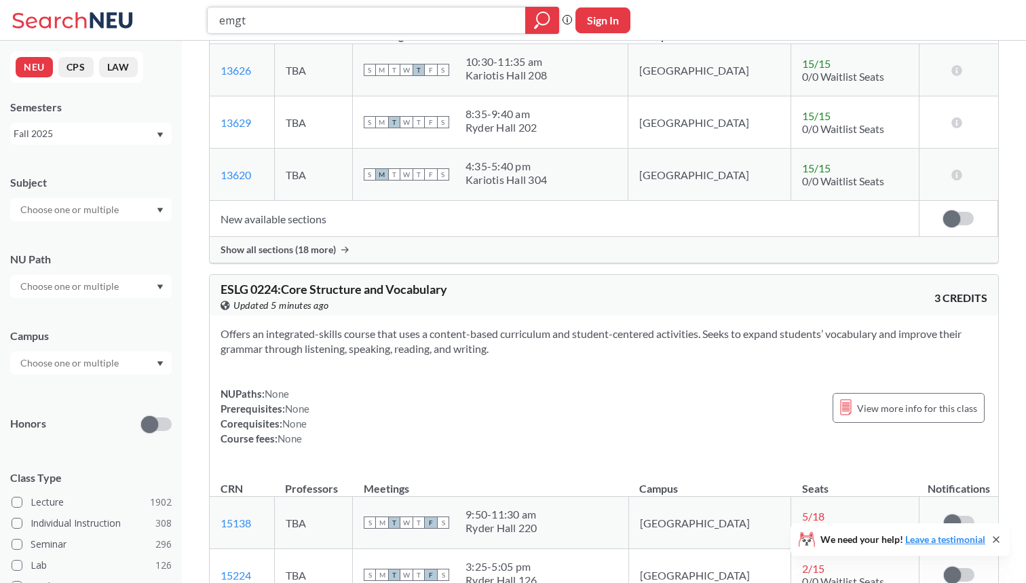
drag, startPoint x: 296, startPoint y: 23, endPoint x: 174, endPoint y: 21, distance: 121.5
click at [174, 21] on div "emgt Phrase search guarantees the exact search appears in the results. Ex. If y…" at bounding box center [513, 20] width 1026 height 41
type input "en s y"
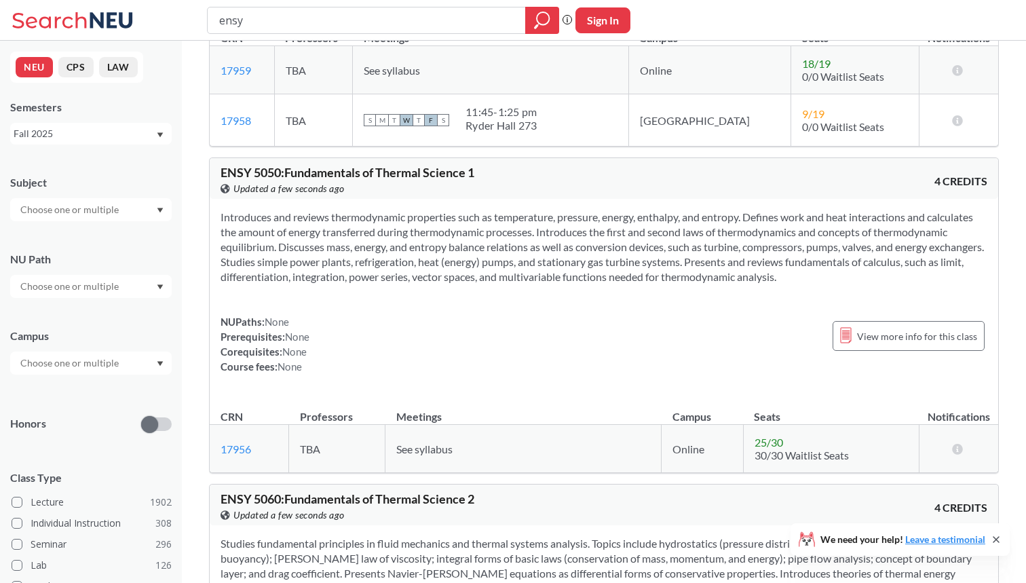
scroll to position [665, 0]
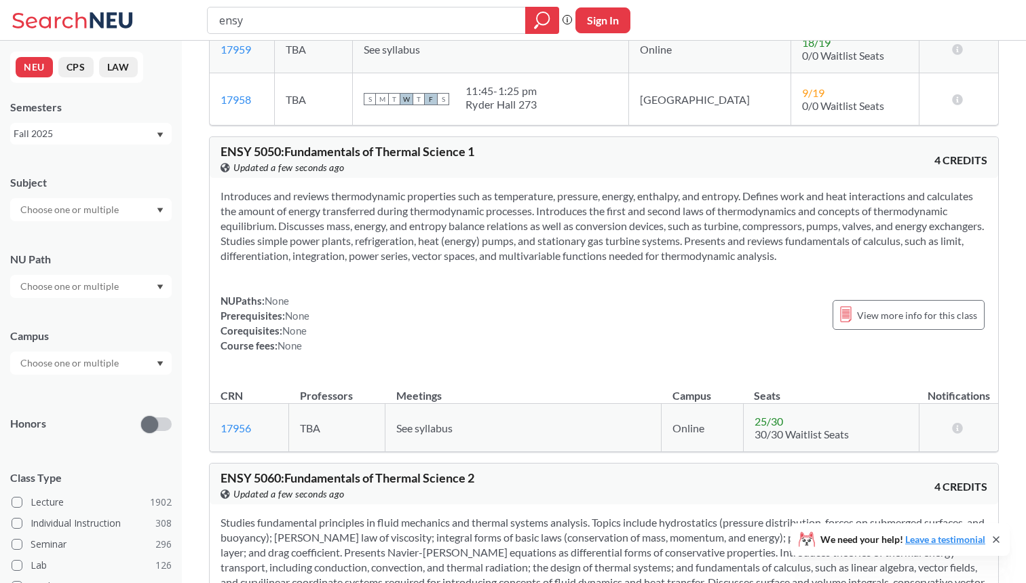
drag, startPoint x: 281, startPoint y: 13, endPoint x: 164, endPoint y: 13, distance: 117.4
click at [164, 13] on div "ensy Phrase search guarantees the exact search appears in the results. Ex. If y…" at bounding box center [513, 20] width 1026 height 41
type input "me"
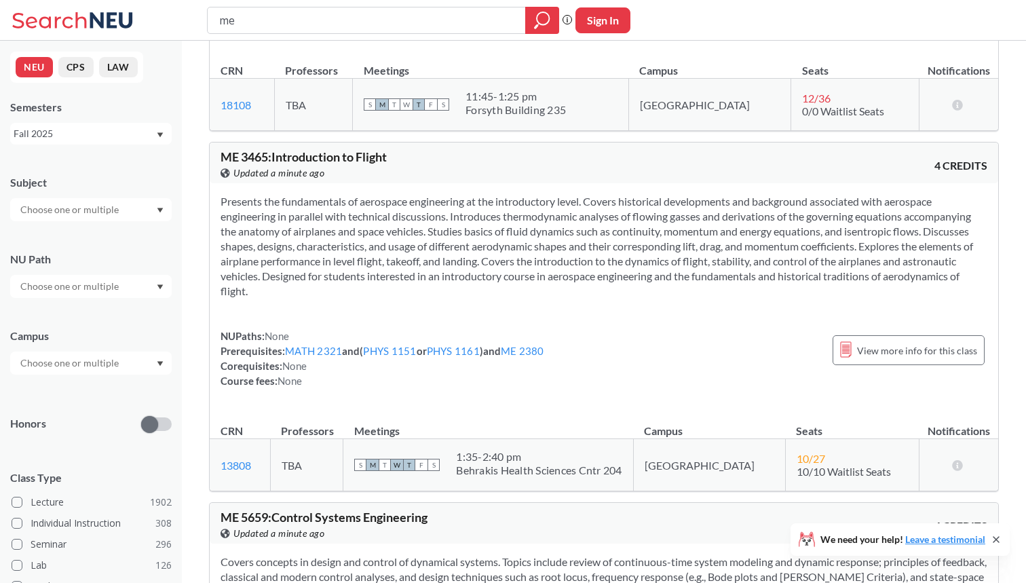
scroll to position [10982, 0]
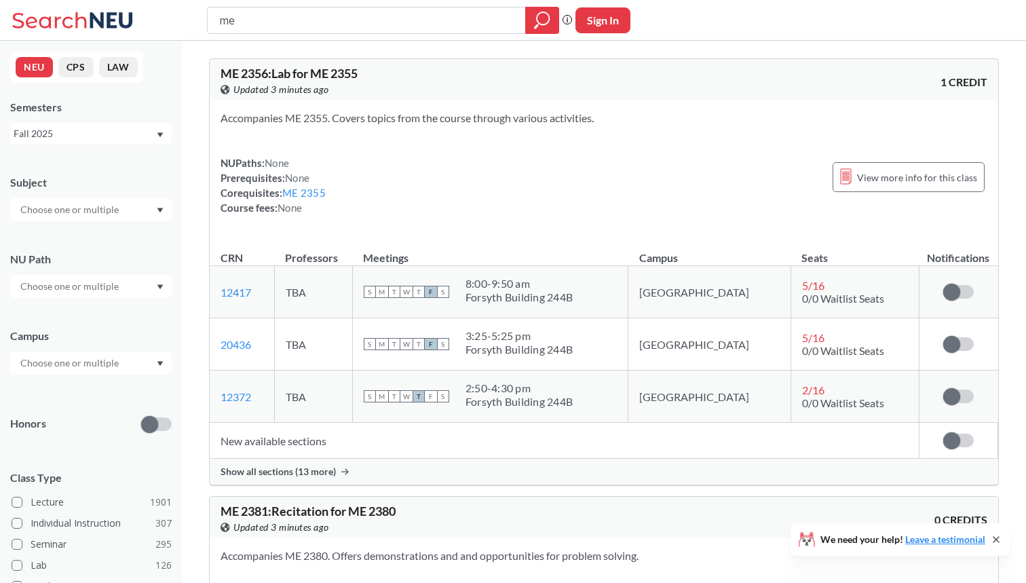
scroll to position [10982, 0]
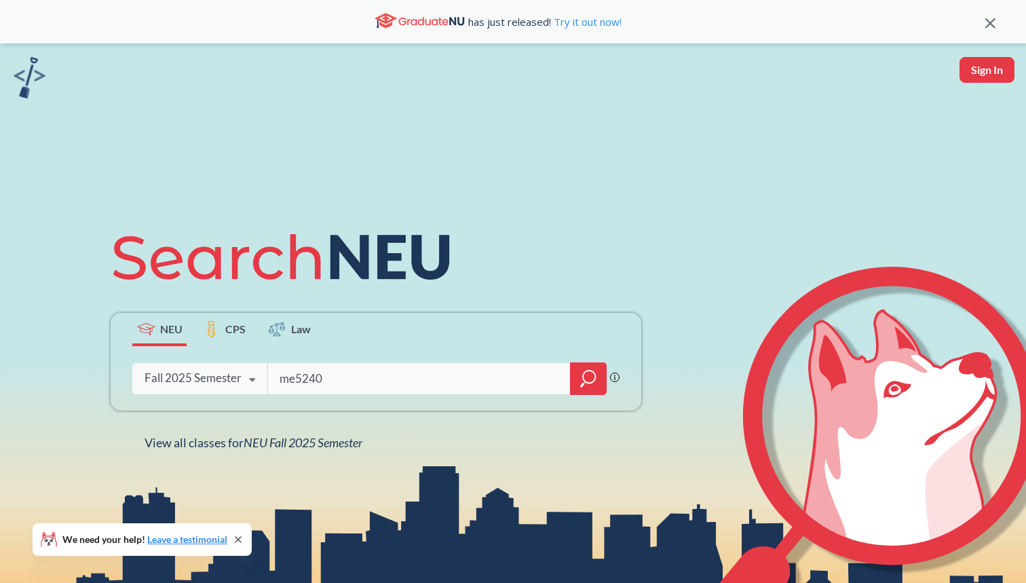
type input "me5240"
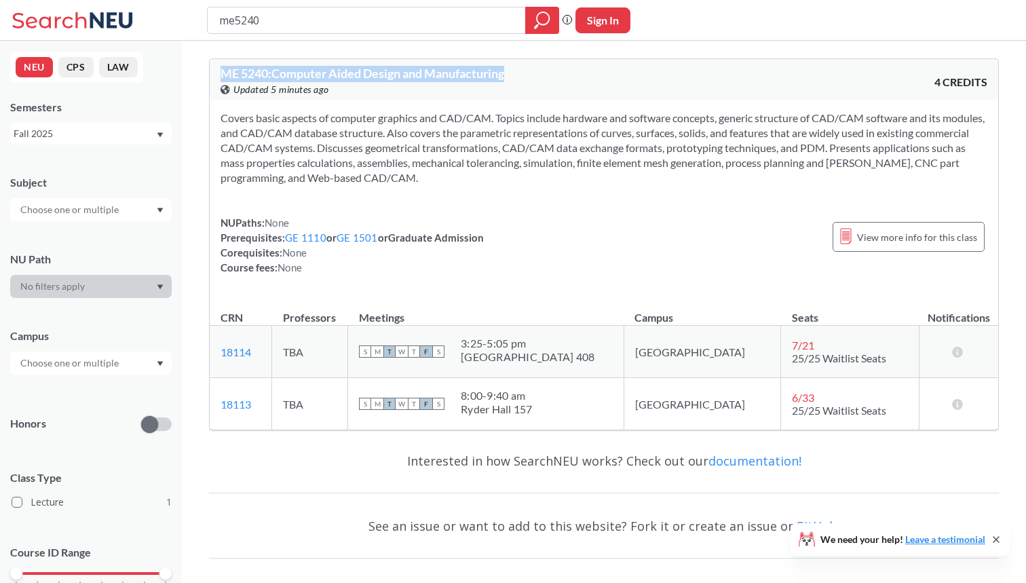
drag, startPoint x: 513, startPoint y: 69, endPoint x: 210, endPoint y: 73, distance: 302.1
click at [210, 73] on div "ME 5240 : Computer Aided Design and Manufacturing View this course on Banner. U…" at bounding box center [604, 79] width 789 height 41
copy span "ME 5240 : Computer Aided Design and Manufacturing"
